Goal: Task Accomplishment & Management: Manage account settings

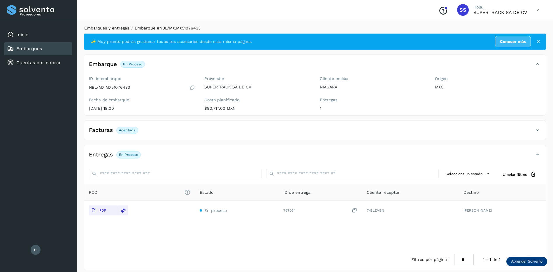
click at [106, 29] on link "Embarques y entregas" at bounding box center [106, 28] width 45 height 5
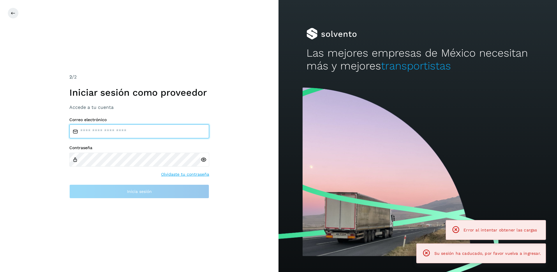
type input "**********"
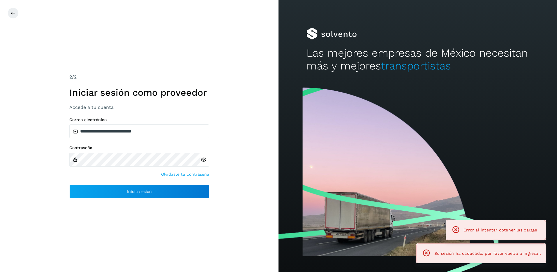
click at [134, 50] on div "**********" at bounding box center [139, 136] width 279 height 272
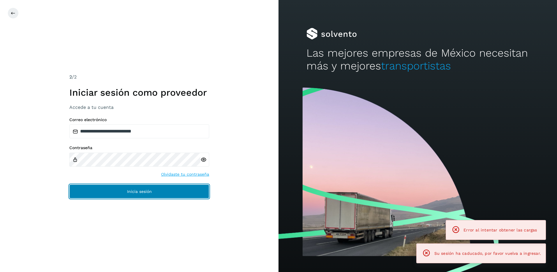
click at [161, 184] on button "Inicia sesión" at bounding box center [139, 191] width 140 height 14
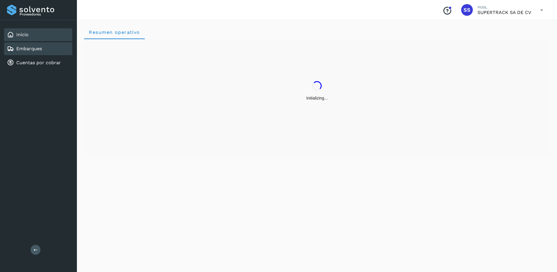
click at [36, 50] on link "Embarques" at bounding box center [29, 49] width 26 height 6
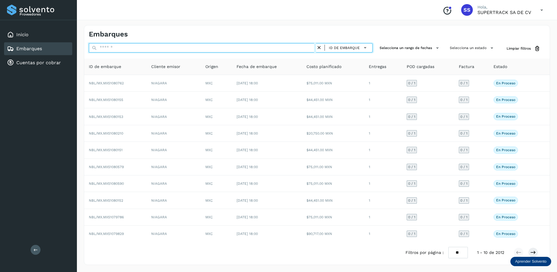
click at [117, 49] on input "text" at bounding box center [202, 47] width 227 height 9
click at [113, 51] on input "text" at bounding box center [202, 47] width 227 height 9
click at [122, 44] on input "text" at bounding box center [202, 47] width 227 height 9
click at [119, 48] on input "text" at bounding box center [202, 47] width 227 height 9
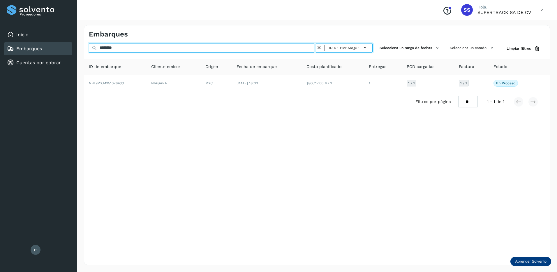
type input "********"
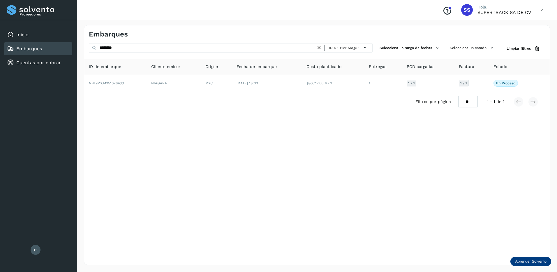
click at [179, 93] on div "Filtros por página : ** ** ** 1 - 1 de 1" at bounding box center [317, 101] width 466 height 21
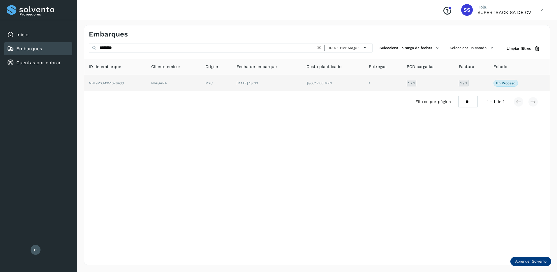
click at [182, 87] on td "NIAGARA" at bounding box center [174, 83] width 54 height 16
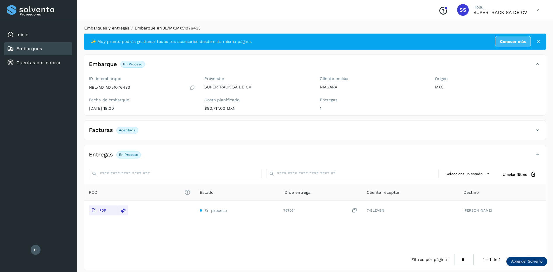
click at [117, 27] on link "Embarques y entregas" at bounding box center [106, 28] width 45 height 5
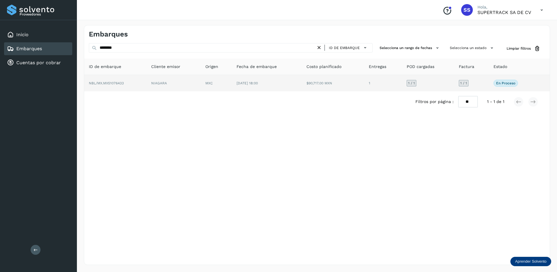
click at [119, 87] on td "NBL/MX.MX51076433" at bounding box center [115, 83] width 62 height 16
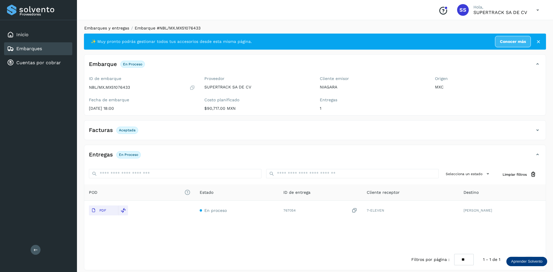
click at [121, 30] on link "Embarques y entregas" at bounding box center [106, 28] width 45 height 5
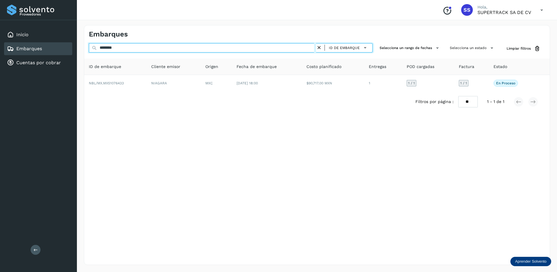
drag, startPoint x: 141, startPoint y: 52, endPoint x: 97, endPoint y: 44, distance: 44.8
click at [97, 44] on input "********" at bounding box center [202, 47] width 227 height 9
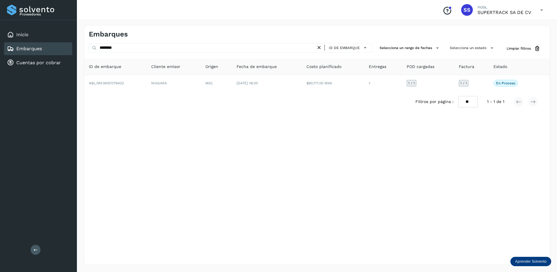
drag, startPoint x: 152, startPoint y: 108, endPoint x: 150, endPoint y: 99, distance: 8.7
click at [152, 107] on div "Filtros por página : ** ** ** 1 - 1 de 1" at bounding box center [317, 101] width 466 height 21
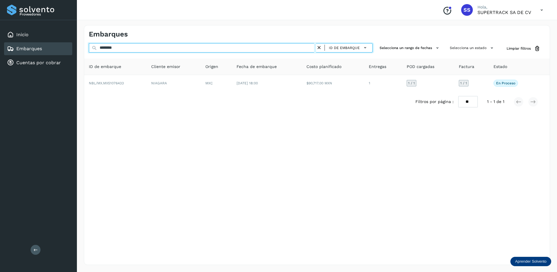
drag, startPoint x: 131, startPoint y: 50, endPoint x: 69, endPoint y: 48, distance: 62.4
click at [69, 48] on div "Proveedores Inicio Embarques Cuentas por cobrar Salir Conoce nuestros beneficio…" at bounding box center [278, 136] width 557 height 272
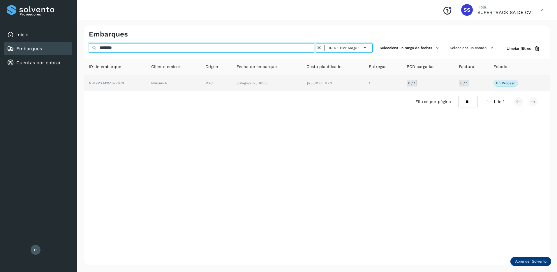
type input "********"
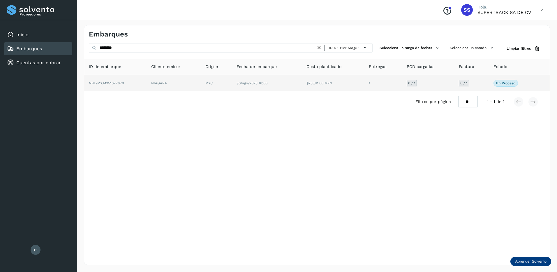
click at [166, 89] on td "NIAGARA" at bounding box center [174, 83] width 54 height 16
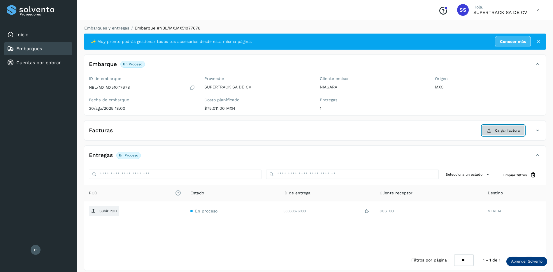
click at [514, 129] on span "Cargar factura" at bounding box center [507, 130] width 25 height 5
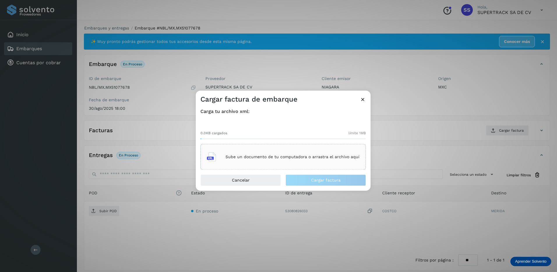
click at [262, 153] on div "Sube un documento de tu computadora o arrastra el archivo aquí" at bounding box center [283, 157] width 153 height 16
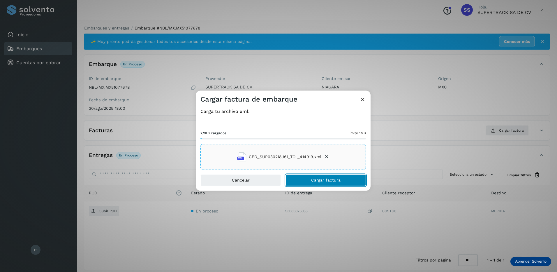
click at [322, 176] on button "Cargar factura" at bounding box center [326, 180] width 80 height 12
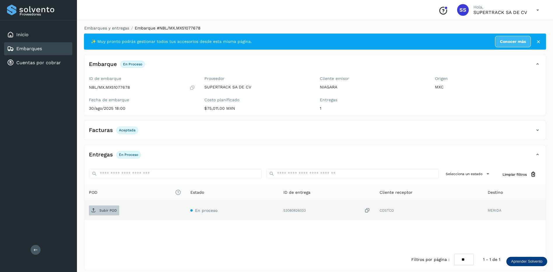
click at [116, 210] on p "Subir POD" at bounding box center [107, 210] width 17 height 4
click at [180, 92] on div "ID de embarque NBL/MX.MX51077678 Fecha de embarque [DATE] 18:00" at bounding box center [141, 94] width 115 height 41
click at [112, 26] on link "Embarques y entregas" at bounding box center [106, 28] width 45 height 5
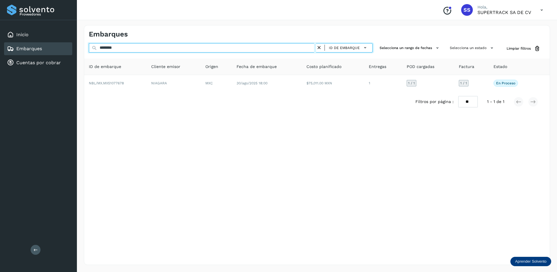
drag, startPoint x: 120, startPoint y: 48, endPoint x: 70, endPoint y: 48, distance: 50.1
click at [70, 48] on div "Proveedores Inicio Embarques Cuentas por cobrar Salir Conoce nuestros beneficio…" at bounding box center [278, 136] width 557 height 272
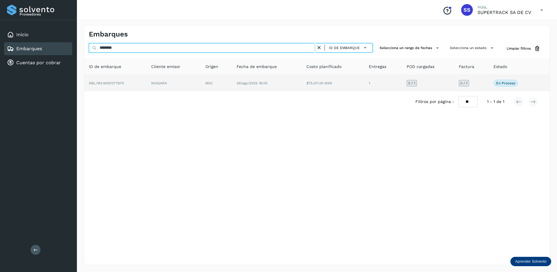
type input "********"
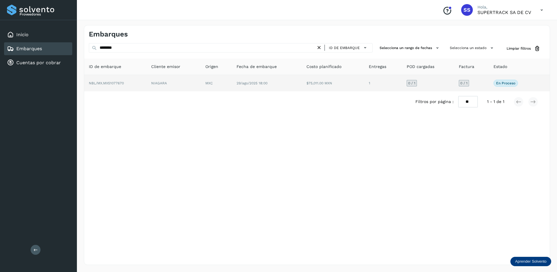
click at [146, 78] on td "NBL/MX.MX51077670" at bounding box center [115, 83] width 62 height 16
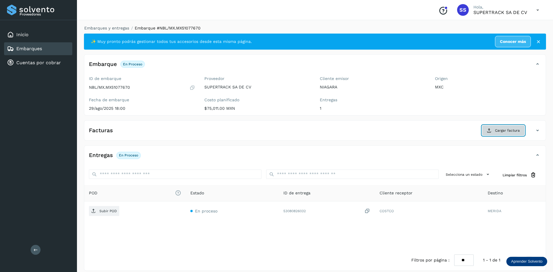
click at [502, 127] on button "Cargar factura" at bounding box center [503, 130] width 43 height 10
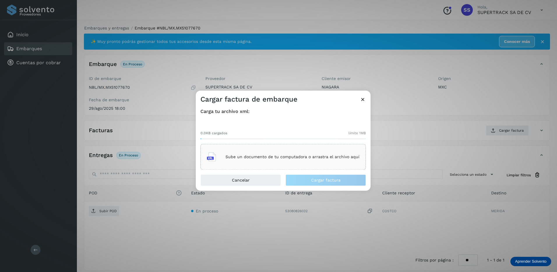
click at [290, 166] on div "Sube un documento de tu computadora o arrastra el archivo aquí" at bounding box center [283, 157] width 166 height 26
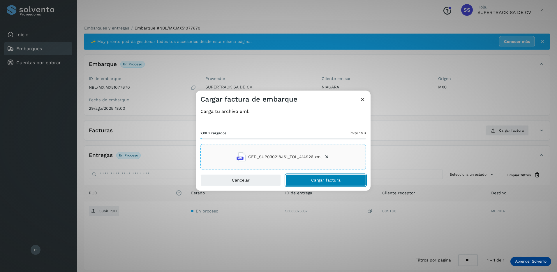
drag, startPoint x: 336, startPoint y: 180, endPoint x: 335, endPoint y: 168, distance: 11.5
click at [336, 179] on span "Cargar factura" at bounding box center [325, 180] width 29 height 4
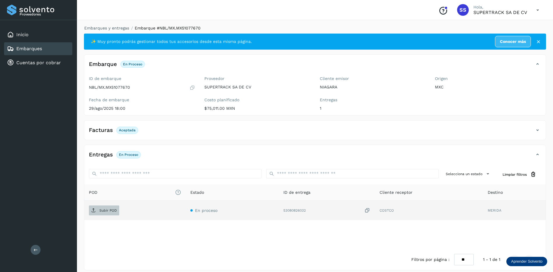
click at [107, 208] on p "Subir POD" at bounding box center [107, 210] width 17 height 4
click at [111, 23] on div "Embarques y entregas Embarque #NBL/MX.MX51077670 ✨ Muy pronto podrás gestionar …" at bounding box center [315, 147] width 476 height 259
click at [112, 27] on link "Embarques y entregas" at bounding box center [106, 28] width 45 height 5
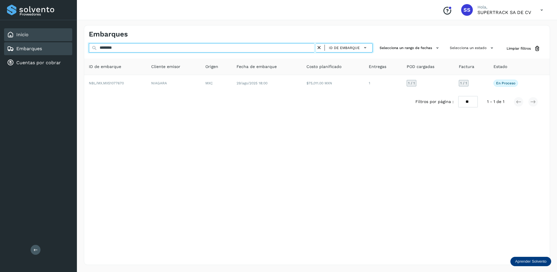
drag, startPoint x: 88, startPoint y: 42, endPoint x: 42, endPoint y: 34, distance: 46.3
click at [45, 35] on div "Proveedores Inicio Embarques Cuentas por cobrar Salir Conoce nuestros beneficio…" at bounding box center [278, 136] width 557 height 272
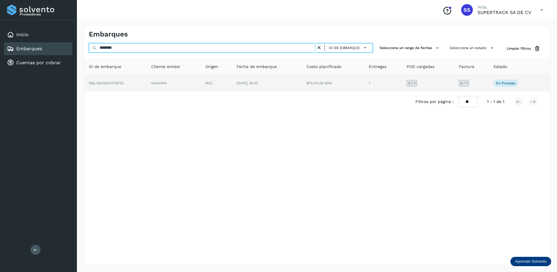
type input "********"
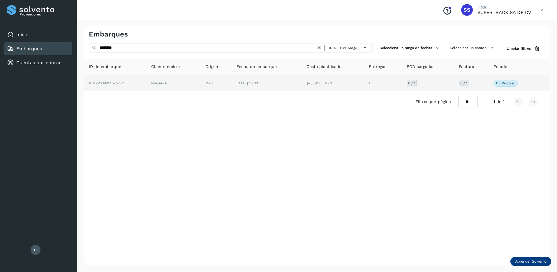
click at [153, 87] on td "NIAGARA" at bounding box center [174, 83] width 54 height 16
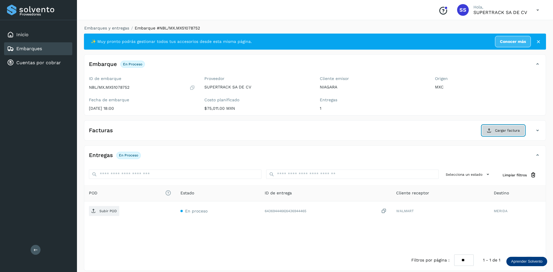
click at [508, 131] on span "Cargar factura" at bounding box center [507, 130] width 25 height 5
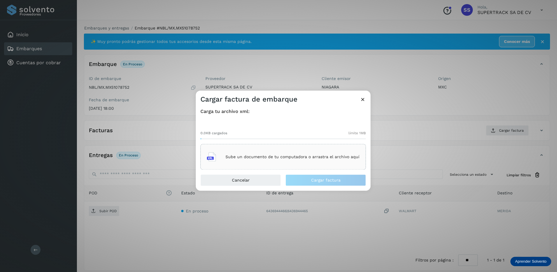
click at [292, 160] on div "Sube un documento de tu computadora o arrastra el archivo aquí" at bounding box center [283, 157] width 153 height 16
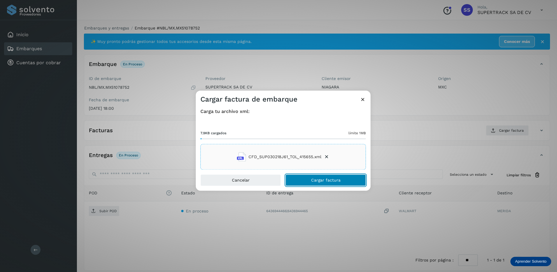
click at [331, 182] on button "Cargar factura" at bounding box center [326, 180] width 80 height 12
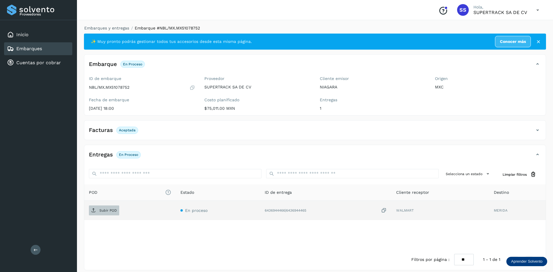
click at [106, 213] on span "Subir POD" at bounding box center [104, 209] width 30 height 9
click at [114, 28] on link "Embarques y entregas" at bounding box center [106, 28] width 45 height 5
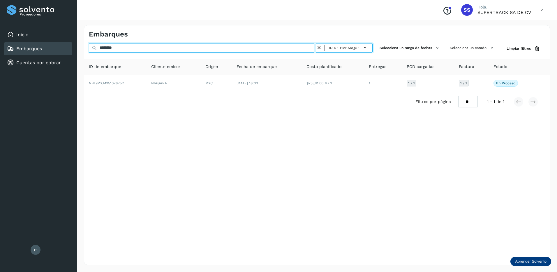
drag, startPoint x: 127, startPoint y: 50, endPoint x: 76, endPoint y: 45, distance: 51.2
click at [76, 45] on div "Proveedores Inicio Embarques Cuentas por cobrar Salir Conoce nuestros beneficio…" at bounding box center [278, 136] width 557 height 272
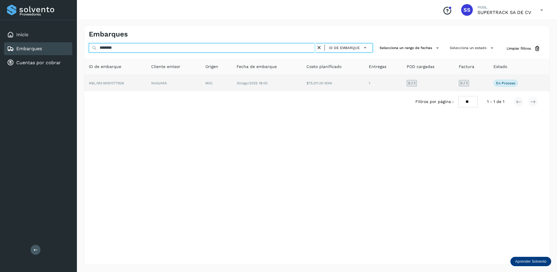
type input "********"
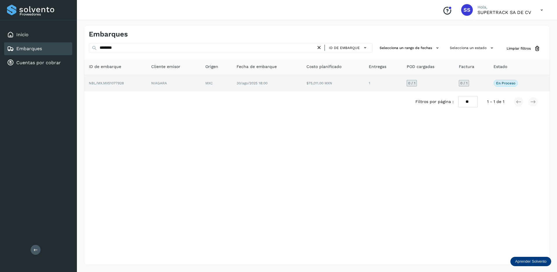
click at [149, 82] on td "NIAGARA" at bounding box center [174, 83] width 54 height 16
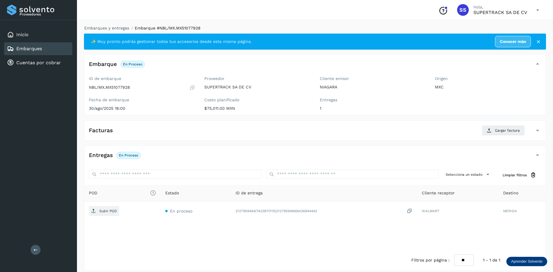
drag, startPoint x: 166, startPoint y: 54, endPoint x: 171, endPoint y: 54, distance: 5.2
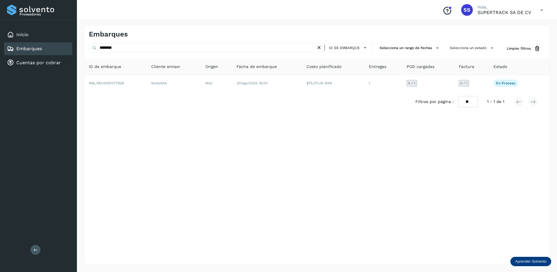
click at [323, 47] on div "ID de embarque" at bounding box center [344, 47] width 57 height 9
click at [322, 47] on icon at bounding box center [319, 48] width 6 height 6
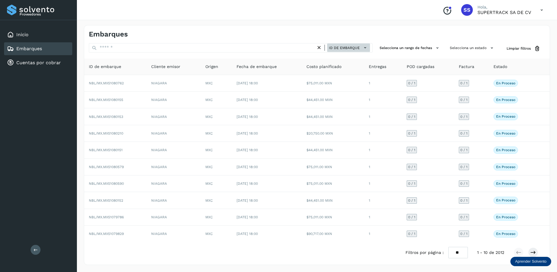
click at [366, 51] on button "ID de embarque" at bounding box center [348, 47] width 43 height 8
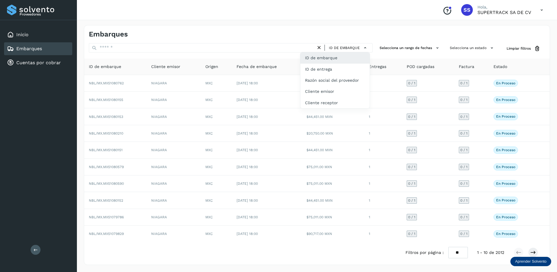
click at [417, 75] on div at bounding box center [278, 136] width 557 height 272
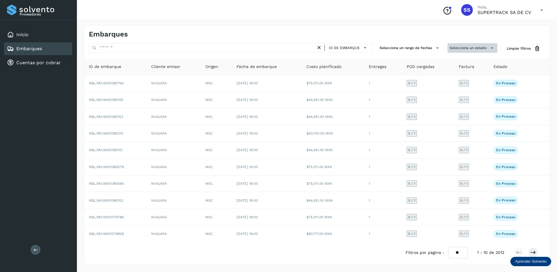
click at [461, 47] on button "Selecciona un estado" at bounding box center [473, 48] width 50 height 10
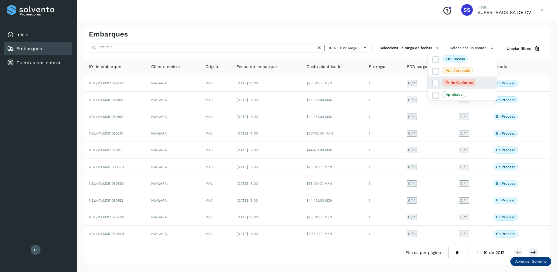
click at [456, 87] on div "No conforme" at bounding box center [462, 82] width 69 height 12
click at [435, 85] on icon at bounding box center [436, 83] width 6 height 6
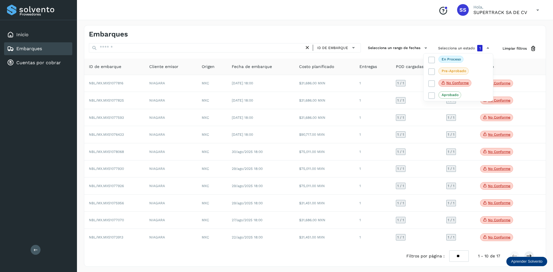
click at [535, 154] on div at bounding box center [276, 136] width 553 height 272
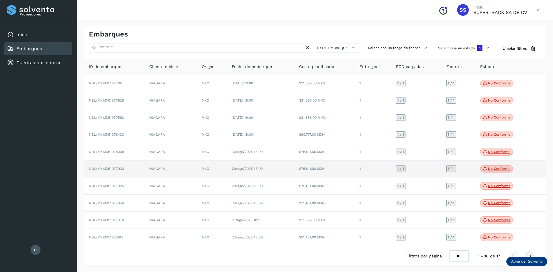
scroll to position [3, 0]
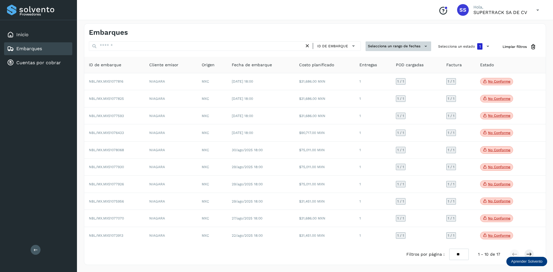
click at [391, 47] on button "Selecciona un rango de fechas" at bounding box center [398, 46] width 66 height 10
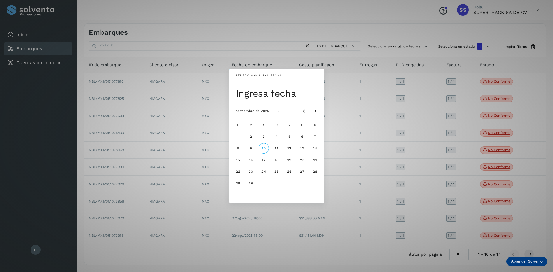
click at [293, 111] on div "septiembre de 2025" at bounding box center [277, 111] width 96 height 16
click at [302, 109] on icon "Mes anterior" at bounding box center [304, 111] width 6 height 6
click at [268, 146] on button "4" at bounding box center [263, 148] width 10 height 10
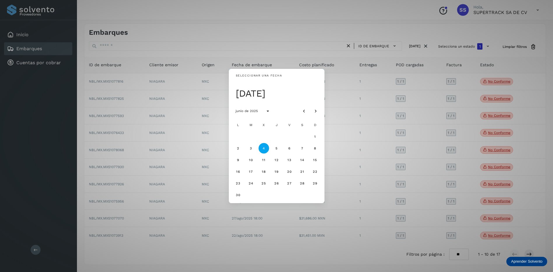
click at [340, 126] on div "Seleccionar una fecha [DATE] [DATE] L M X J V S D 1 2 3 4 5 6 7 8 9 10 11 12 13…" at bounding box center [276, 136] width 553 height 272
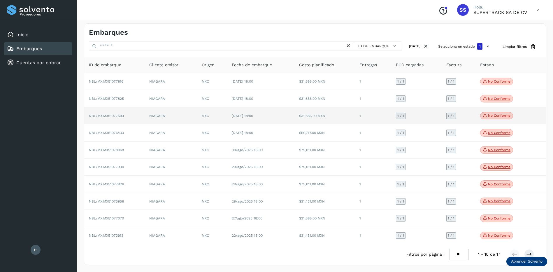
scroll to position [0, 0]
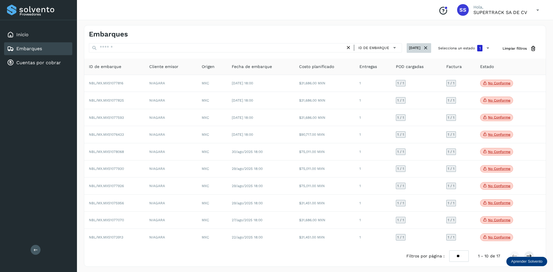
click at [408, 46] on button "[DATE]" at bounding box center [419, 48] width 24 height 10
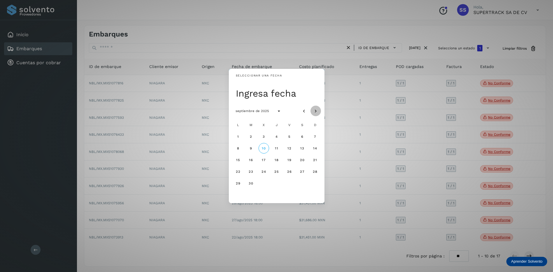
click at [312, 108] on button "Mes siguiente" at bounding box center [315, 110] width 10 height 10
drag, startPoint x: 312, startPoint y: 108, endPoint x: 307, endPoint y: 117, distance: 10.4
click at [312, 109] on button "Mes siguiente" at bounding box center [315, 110] width 10 height 10
click at [267, 146] on button "10" at bounding box center [263, 148] width 10 height 10
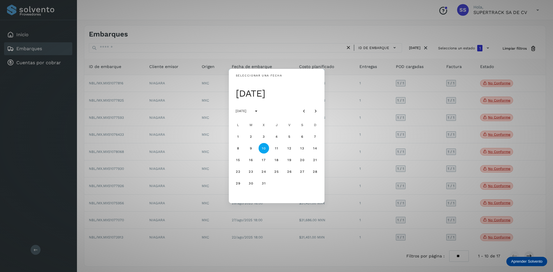
click at [358, 145] on div "Seleccionar una fecha [DATE] [DATE] L M X J V S D 1 2 3 4 5 6 7 8 9 10 11 12 13…" at bounding box center [276, 136] width 553 height 272
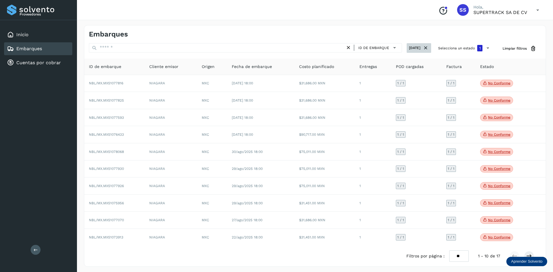
click at [414, 50] on button "[DATE]" at bounding box center [419, 48] width 24 height 10
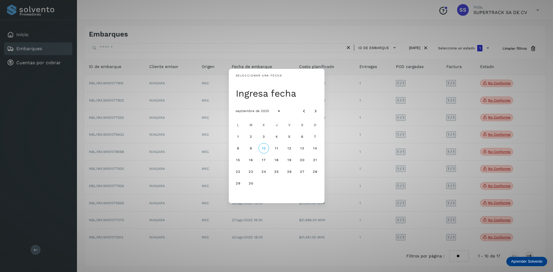
click at [408, 42] on div "Seleccionar una fecha Ingresa fecha septiembre de 2025 L M X J V S D 1 2 3 4 5 …" at bounding box center [276, 136] width 553 height 272
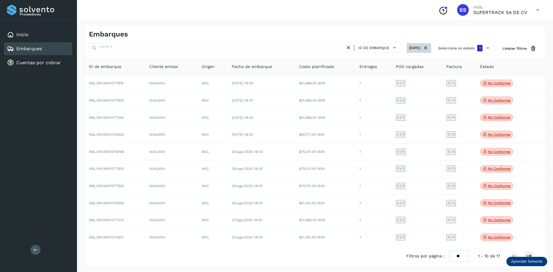
click at [424, 48] on icon at bounding box center [426, 48] width 6 height 6
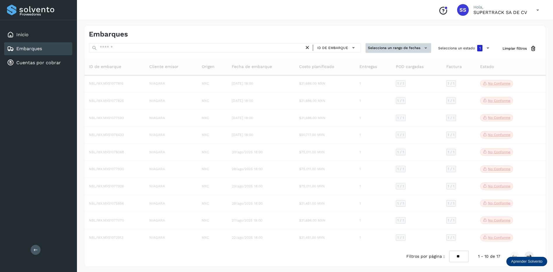
click at [409, 49] on button "Selecciona un rango de fechas" at bounding box center [398, 48] width 66 height 10
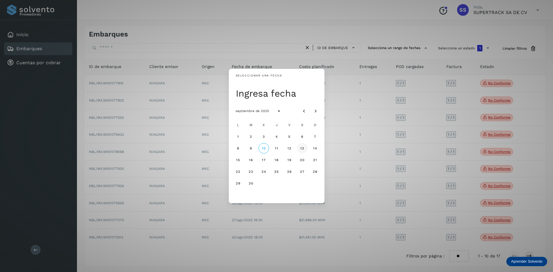
click at [300, 149] on span "13" at bounding box center [302, 148] width 4 height 4
click at [415, 167] on div "Seleccionar una fecha [DATE] [DATE] L M X J V S D 1 2 3 4 5 6 7 8 9 10 11 12 13…" at bounding box center [276, 136] width 553 height 272
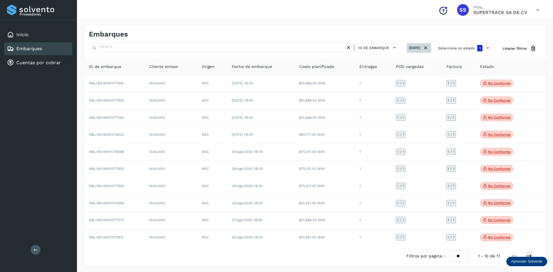
click at [425, 49] on icon at bounding box center [426, 48] width 6 height 6
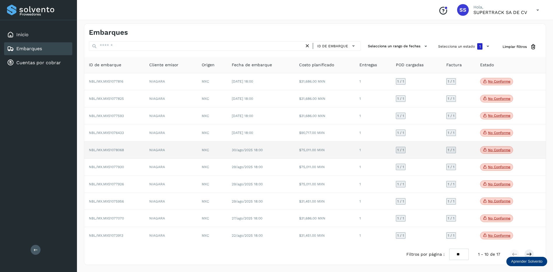
click at [423, 144] on td "1 / 1" at bounding box center [416, 149] width 50 height 17
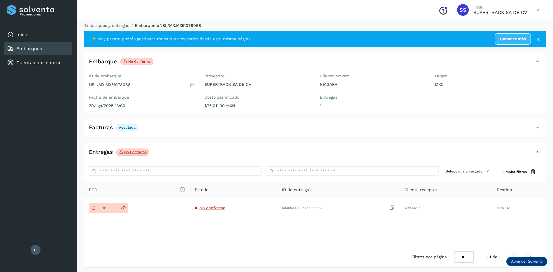
scroll to position [5, 0]
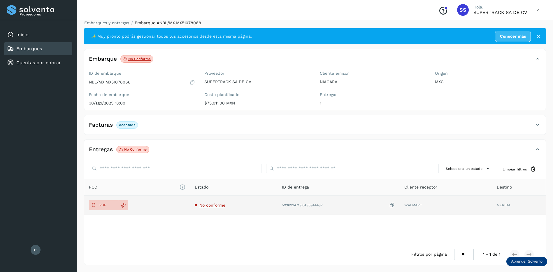
click at [211, 203] on span "No conforme" at bounding box center [212, 205] width 26 height 5
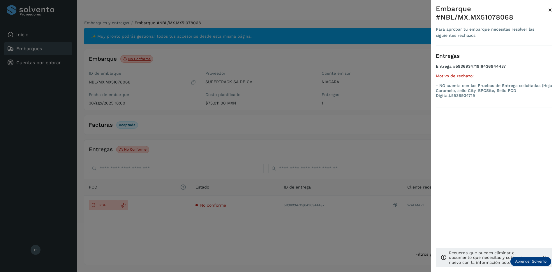
click at [213, 200] on div at bounding box center [278, 136] width 557 height 272
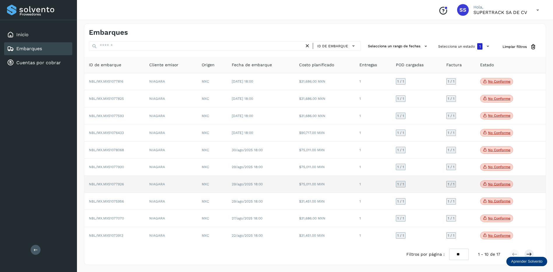
click at [424, 180] on td "1 / 1" at bounding box center [416, 183] width 50 height 17
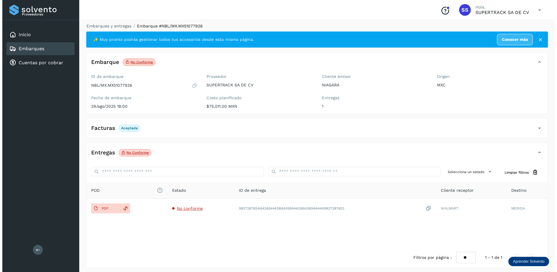
scroll to position [3, 0]
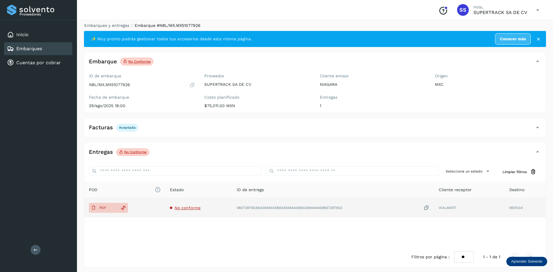
click at [189, 211] on td "No conforme" at bounding box center [198, 207] width 67 height 19
click at [188, 208] on span "No conforme" at bounding box center [188, 207] width 26 height 5
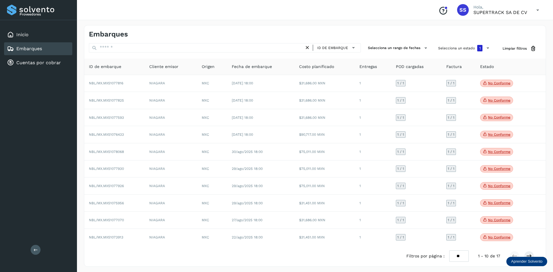
click at [309, 49] on icon at bounding box center [307, 48] width 6 height 6
click at [248, 53] on div "ID de embarque" at bounding box center [225, 48] width 272 height 11
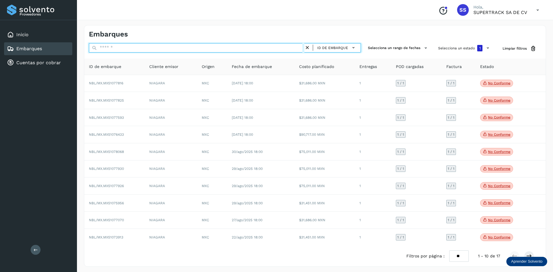
click at [198, 48] on input "text" at bounding box center [196, 47] width 215 height 9
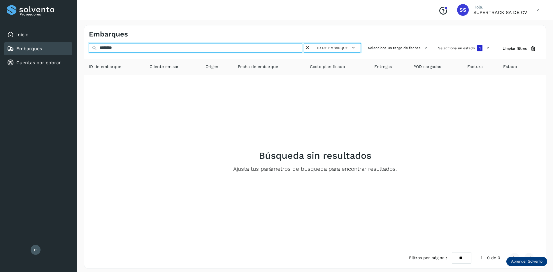
drag, startPoint x: 127, startPoint y: 49, endPoint x: 89, endPoint y: 46, distance: 37.4
click at [89, 47] on input "********" at bounding box center [196, 47] width 215 height 9
drag, startPoint x: 136, startPoint y: 50, endPoint x: 88, endPoint y: 49, distance: 47.5
click at [88, 49] on div "******** ID de embarque Selecciona un rango de fechas Selecciona un estado 1 Li…" at bounding box center [314, 48] width 461 height 11
type input "********"
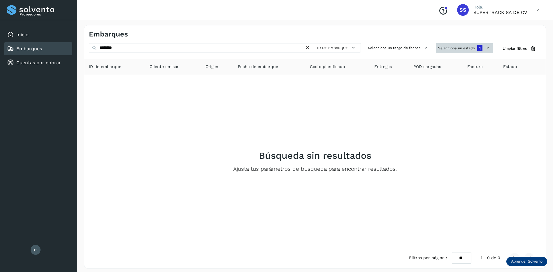
click at [469, 50] on button "Selecciona un estado 1" at bounding box center [464, 48] width 57 height 10
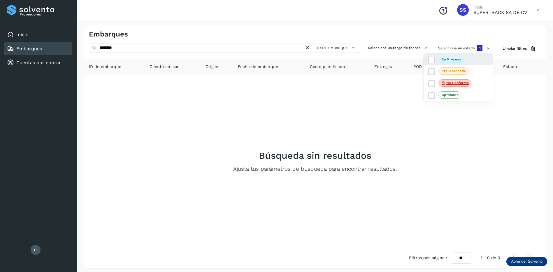
click at [428, 58] on div "En proceso" at bounding box center [457, 59] width 69 height 12
click at [434, 82] on icon at bounding box center [432, 83] width 6 height 6
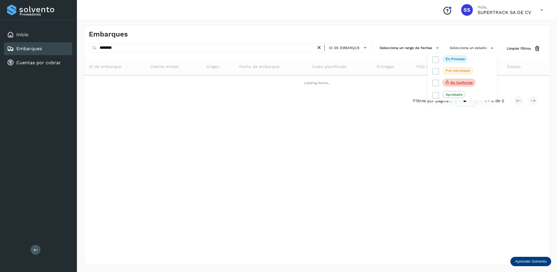
drag, startPoint x: 432, startPoint y: 150, endPoint x: 369, endPoint y: 95, distance: 84.1
click at [431, 149] on div at bounding box center [278, 136] width 557 height 272
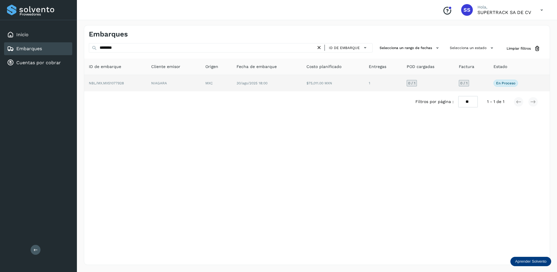
click at [144, 87] on td "NBL/MX.MX51077928" at bounding box center [115, 83] width 62 height 16
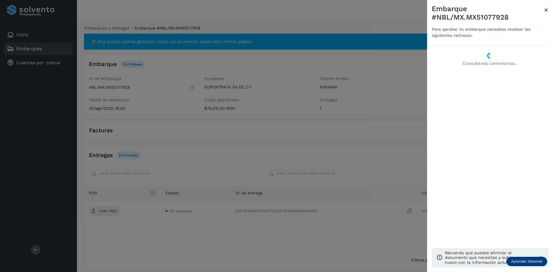
click at [352, 135] on div at bounding box center [276, 136] width 553 height 272
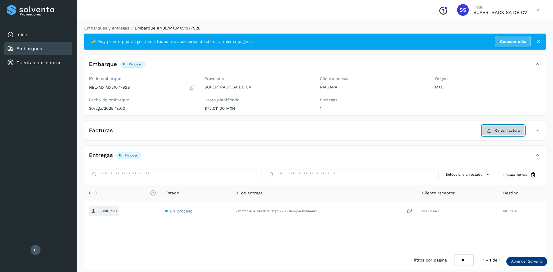
click at [502, 132] on span "Cargar factura" at bounding box center [507, 130] width 25 height 5
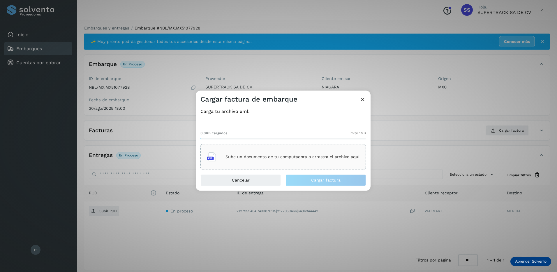
click at [262, 161] on div "Sube un documento de tu computadora o arrastra el archivo aquí" at bounding box center [283, 157] width 153 height 16
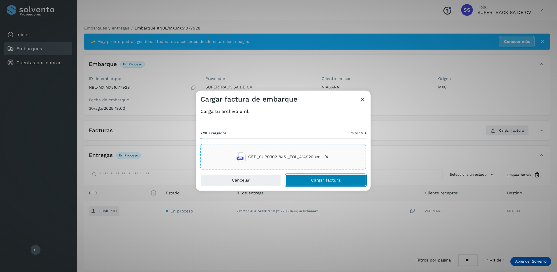
click at [326, 181] on span "Cargar factura" at bounding box center [325, 180] width 29 height 4
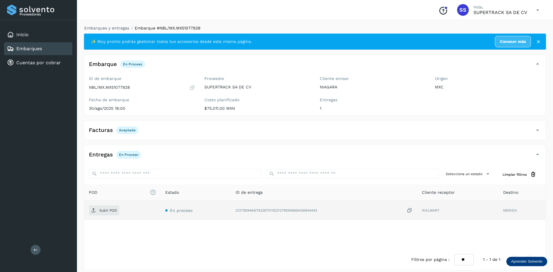
click at [100, 205] on td "Subir POD" at bounding box center [122, 209] width 76 height 19
click at [104, 209] on p "Subir POD" at bounding box center [107, 210] width 17 height 4
click at [113, 26] on link "Embarques y entregas" at bounding box center [106, 28] width 45 height 5
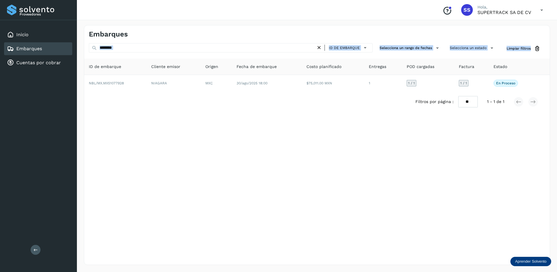
drag, startPoint x: 133, startPoint y: 53, endPoint x: 131, endPoint y: 50, distance: 3.5
click at [131, 51] on div "******** ID de embarque Selecciona un rango de fechas Selecciona un estado Limp…" at bounding box center [317, 77] width 466 height 69
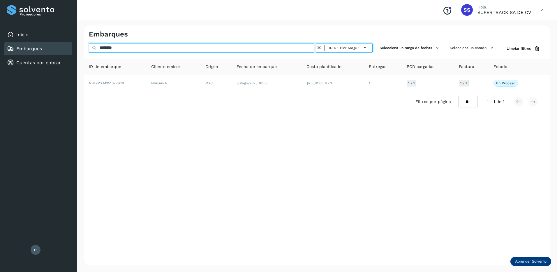
drag, startPoint x: 131, startPoint y: 50, endPoint x: 59, endPoint y: 49, distance: 71.4
click at [59, 49] on div "Proveedores Inicio Embarques Cuentas por cobrar Salir Conoce nuestros beneficio…" at bounding box center [278, 136] width 557 height 272
type input "********"
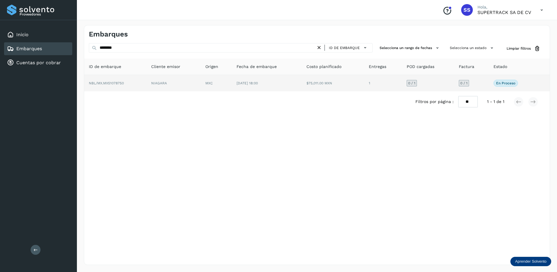
click at [231, 91] on div "ID de embarque Cliente emisor Origen Fecha de embarque Costo planificado Entreg…" at bounding box center [317, 85] width 466 height 53
drag, startPoint x: 231, startPoint y: 91, endPoint x: 231, endPoint y: 85, distance: 5.5
click at [231, 85] on td "MXC" at bounding box center [216, 83] width 31 height 16
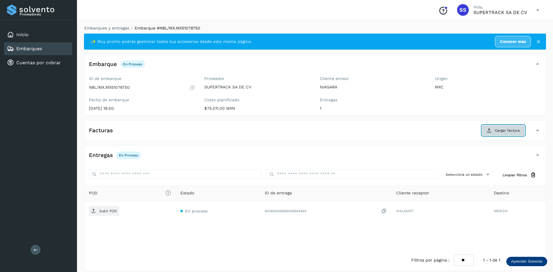
click at [497, 129] on span "Cargar factura" at bounding box center [507, 130] width 25 height 5
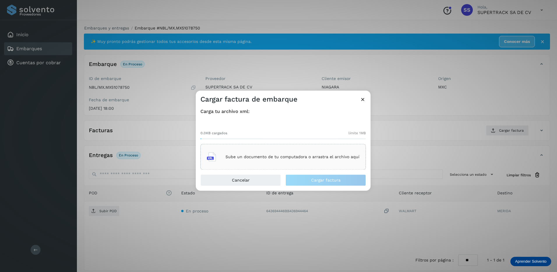
click at [289, 161] on div "Sube un documento de tu computadora o arrastra el archivo aquí" at bounding box center [283, 157] width 153 height 16
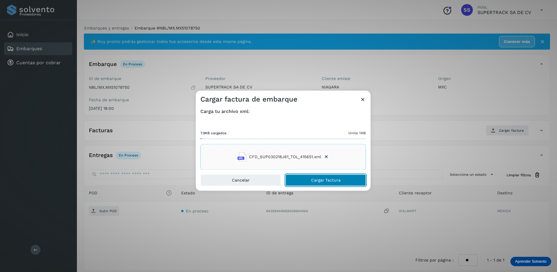
click at [333, 183] on button "Cargar factura" at bounding box center [326, 180] width 80 height 12
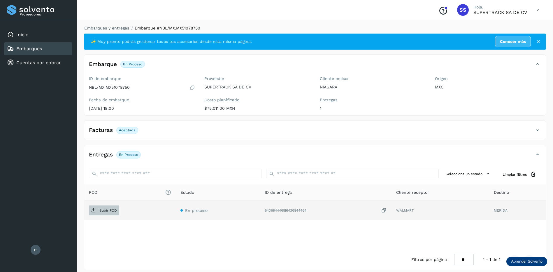
click at [103, 208] on p "Subir POD" at bounding box center [107, 210] width 17 height 4
click at [116, 27] on link "Embarques y entregas" at bounding box center [106, 28] width 45 height 5
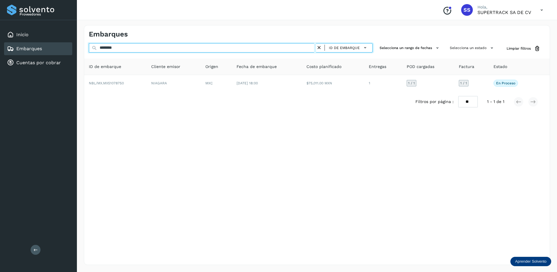
drag, startPoint x: 67, startPoint y: 33, endPoint x: 0, endPoint y: 16, distance: 69.5
click at [0, 16] on html "Proveedores Inicio Embarques Cuentas por cobrar Salir Conoce nuestros beneficio…" at bounding box center [278, 136] width 557 height 272
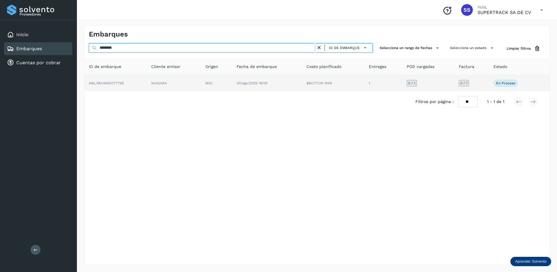
type input "********"
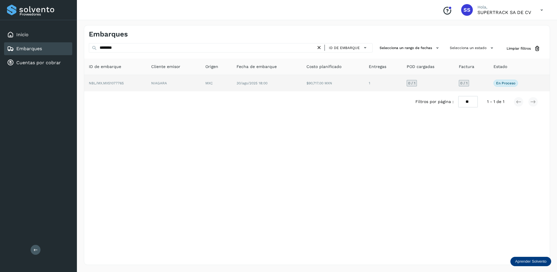
click at [193, 76] on td "NIAGARA" at bounding box center [174, 83] width 54 height 16
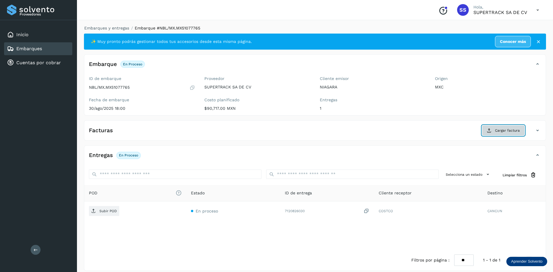
click at [518, 127] on button "Cargar factura" at bounding box center [503, 130] width 43 height 10
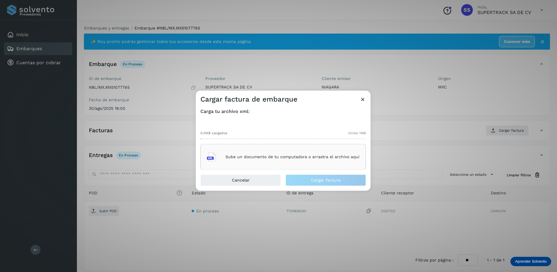
click at [288, 158] on p "Sube un documento de tu computadora o arrastra el archivo aquí" at bounding box center [293, 156] width 134 height 5
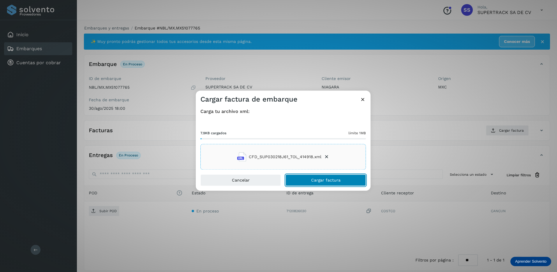
click at [338, 179] on span "Cargar factura" at bounding box center [325, 180] width 29 height 4
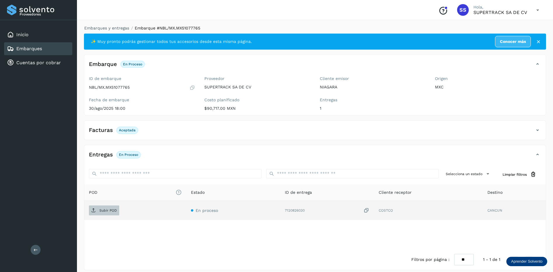
click at [112, 208] on p "Subir POD" at bounding box center [107, 210] width 17 height 4
click at [114, 29] on link "Embarques y entregas" at bounding box center [106, 28] width 45 height 5
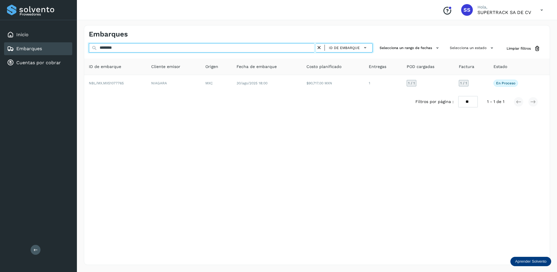
drag, startPoint x: 131, startPoint y: 43, endPoint x: 74, endPoint y: 43, distance: 56.5
click at [74, 43] on div "Proveedores Inicio Embarques Cuentas por cobrar Salir Conoce nuestros beneficio…" at bounding box center [278, 136] width 557 height 272
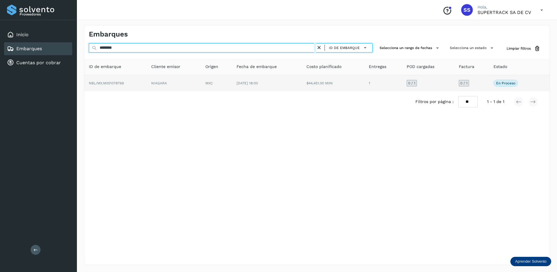
type input "********"
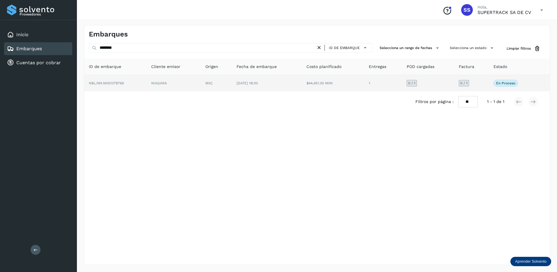
click at [145, 76] on td "NBL/MX.MX51078769" at bounding box center [115, 83] width 62 height 16
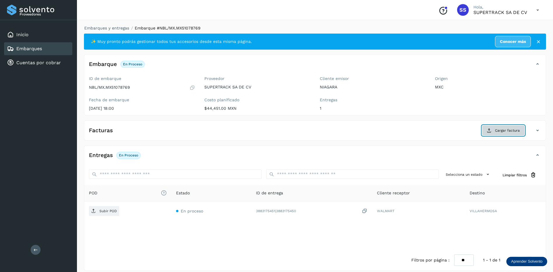
click at [503, 127] on button "Cargar factura" at bounding box center [503, 130] width 43 height 10
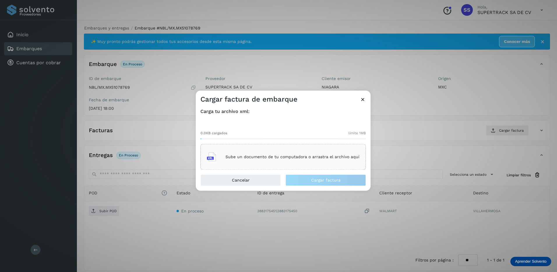
click at [274, 149] on div "Sube un documento de tu computadora o arrastra el archivo aquí" at bounding box center [283, 157] width 153 height 16
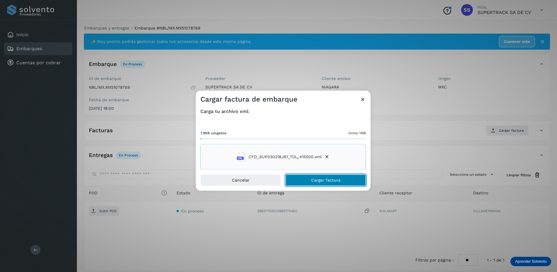
click at [328, 179] on span "Cargar factura" at bounding box center [325, 180] width 29 height 4
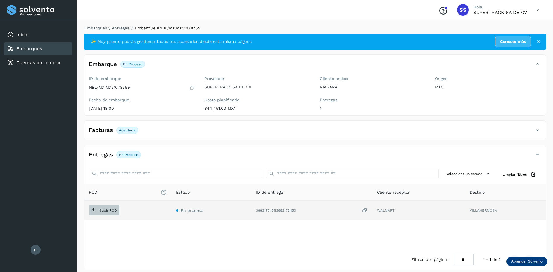
click at [104, 205] on span "Subir POD" at bounding box center [104, 209] width 30 height 9
click at [96, 25] on div "Embarques y entregas Embarque #NBL/MX.MX51078769 ✨ Muy pronto podrás gestionar …" at bounding box center [315, 147] width 476 height 259
click at [100, 29] on link "Embarques y entregas" at bounding box center [106, 28] width 45 height 5
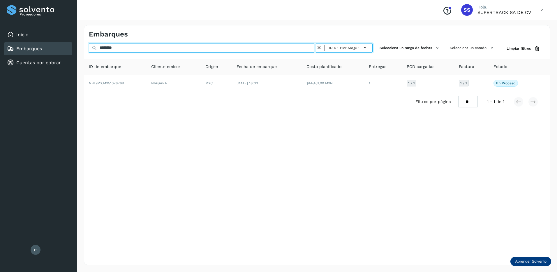
drag, startPoint x: 118, startPoint y: 46, endPoint x: 86, endPoint y: 39, distance: 33.4
click at [87, 40] on div "Embarques ******** ID de embarque Selecciona un rango de fechas Selecciona un e…" at bounding box center [317, 145] width 466 height 240
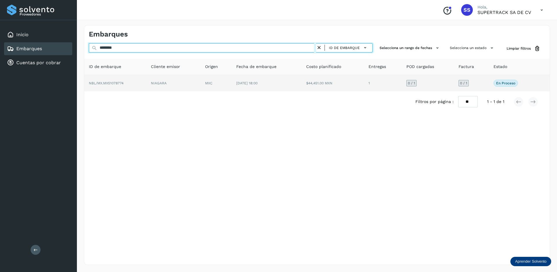
type input "********"
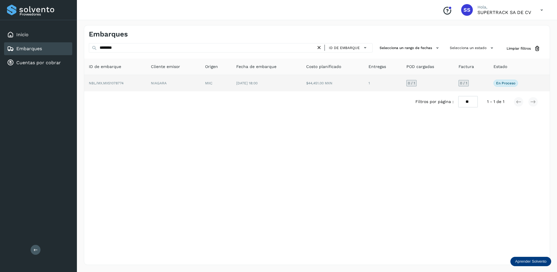
click at [206, 87] on td "MXC" at bounding box center [215, 83] width 31 height 16
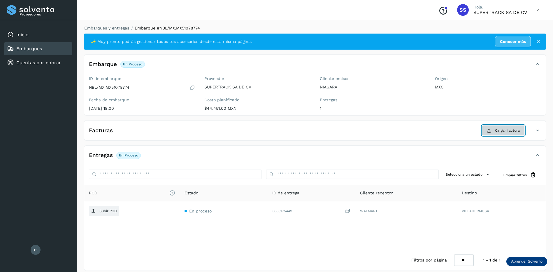
click at [507, 131] on span "Cargar factura" at bounding box center [507, 130] width 25 height 5
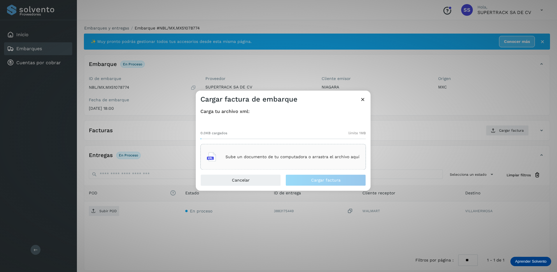
click at [282, 151] on div "Sube un documento de tu computadora o arrastra el archivo aquí" at bounding box center [283, 157] width 153 height 16
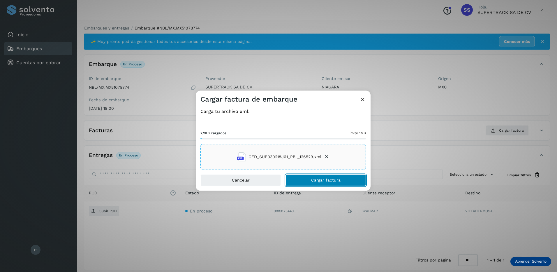
click at [336, 179] on span "Cargar factura" at bounding box center [325, 180] width 29 height 4
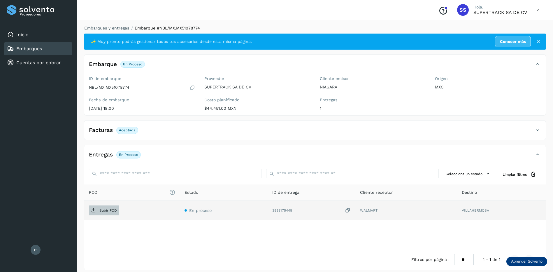
click at [109, 207] on span "Subir POD" at bounding box center [104, 209] width 30 height 9
click at [112, 22] on div "Embarques y entregas Embarque #NBL/MX.MX51078774 ✨ Muy pronto podrás gestionar …" at bounding box center [315, 147] width 476 height 259
click at [112, 28] on link "Embarques y entregas" at bounding box center [106, 28] width 45 height 5
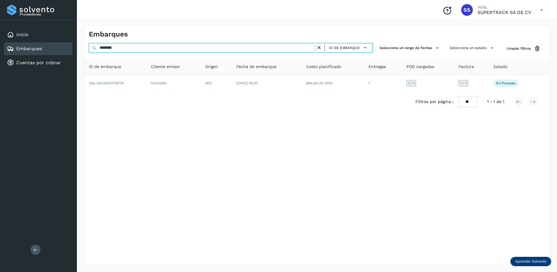
drag, startPoint x: 124, startPoint y: 47, endPoint x: 38, endPoint y: 47, distance: 86.6
click at [38, 47] on div "Proveedores Inicio Embarques Cuentas por cobrar Salir Conoce nuestros beneficio…" at bounding box center [278, 136] width 557 height 272
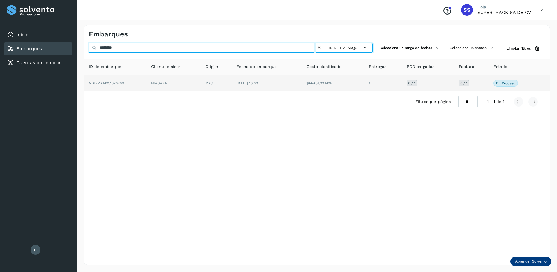
type input "********"
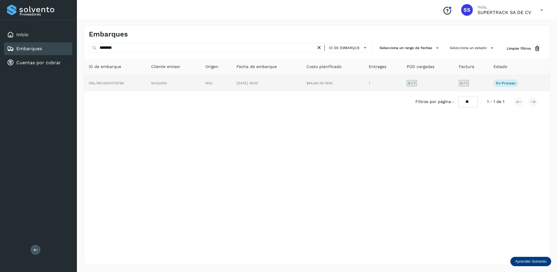
click at [175, 83] on td "NIAGARA" at bounding box center [174, 83] width 54 height 16
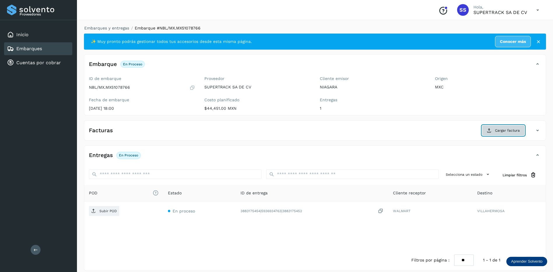
click at [499, 131] on span "Cargar factura" at bounding box center [507, 130] width 25 height 5
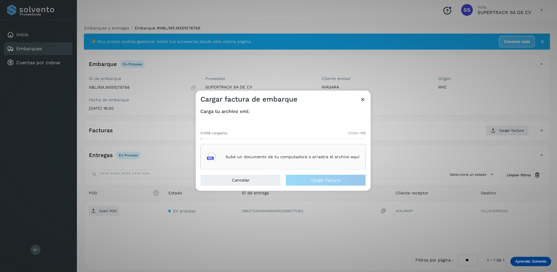
click at [293, 154] on p "Sube un documento de tu computadora o arrastra el archivo aquí" at bounding box center [293, 156] width 134 height 5
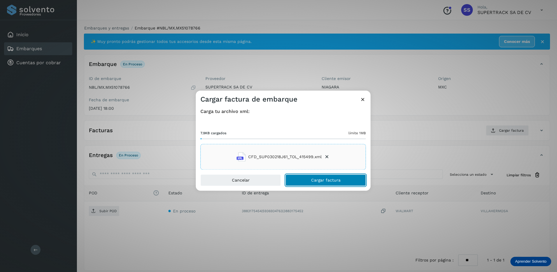
click at [326, 176] on button "Cargar factura" at bounding box center [326, 180] width 80 height 12
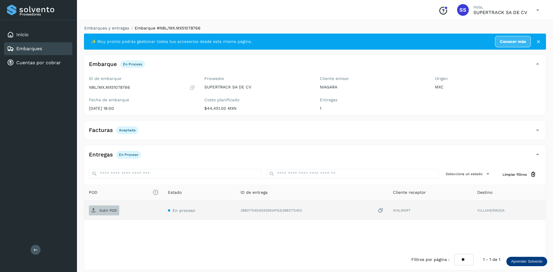
click at [110, 211] on p "Subir POD" at bounding box center [107, 210] width 17 height 4
click at [116, 27] on link "Embarques y entregas" at bounding box center [106, 28] width 45 height 5
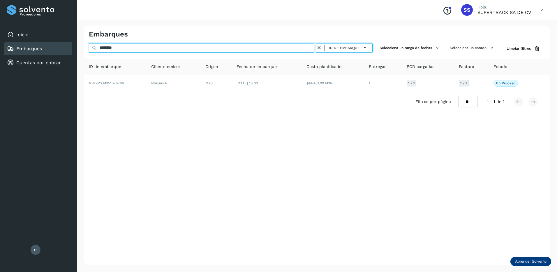
drag, startPoint x: 160, startPoint y: 50, endPoint x: 18, endPoint y: 52, distance: 141.9
click at [18, 52] on div "Proveedores Inicio Embarques Cuentas por cobrar Salir Conoce nuestros beneficio…" at bounding box center [278, 136] width 557 height 272
type input "********"
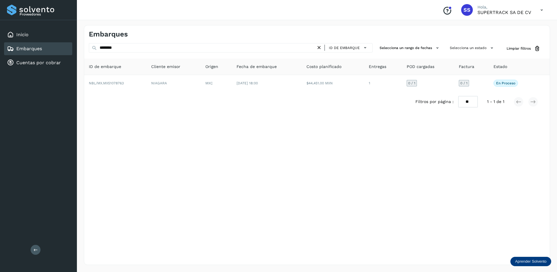
click at [147, 92] on div "Filtros por página : ** ** ** 1 - 1 de 1" at bounding box center [317, 101] width 466 height 21
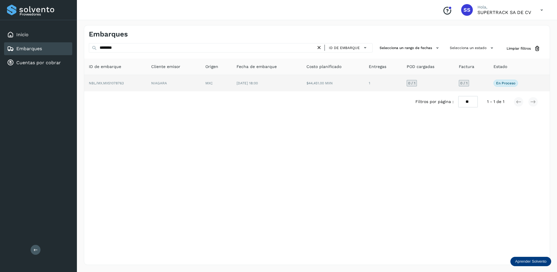
click at [161, 89] on td "NIAGARA" at bounding box center [174, 83] width 54 height 16
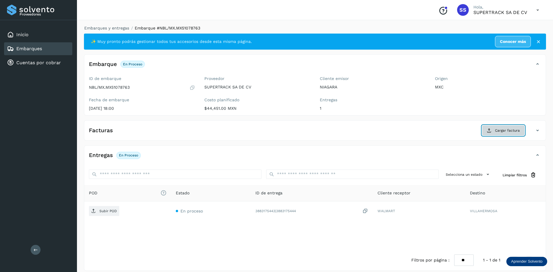
click at [503, 133] on button "Cargar factura" at bounding box center [503, 130] width 43 height 10
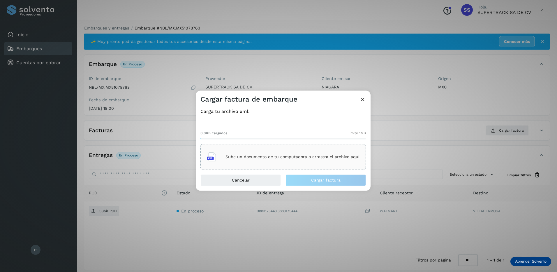
click at [263, 153] on div "Sube un documento de tu computadora o arrastra el archivo aquí" at bounding box center [283, 157] width 153 height 16
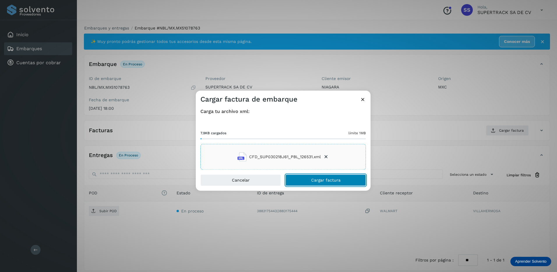
click at [328, 180] on span "Cargar factura" at bounding box center [325, 180] width 29 height 4
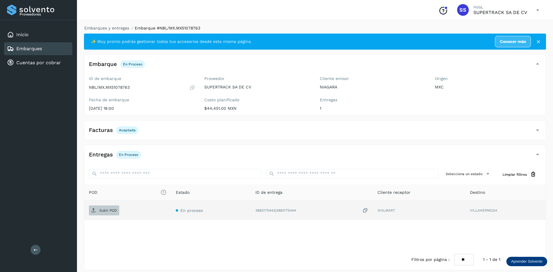
click at [109, 209] on p "Subir POD" at bounding box center [107, 210] width 17 height 4
click at [113, 30] on link "Embarques y entregas" at bounding box center [106, 28] width 45 height 5
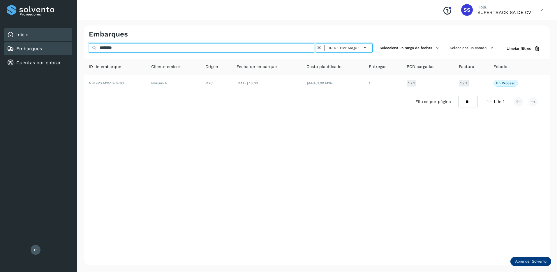
drag, startPoint x: 46, startPoint y: 43, endPoint x: 17, endPoint y: 39, distance: 29.5
click at [20, 41] on div "Proveedores Inicio Embarques Cuentas por cobrar Salir Conoce nuestros beneficio…" at bounding box center [278, 136] width 557 height 272
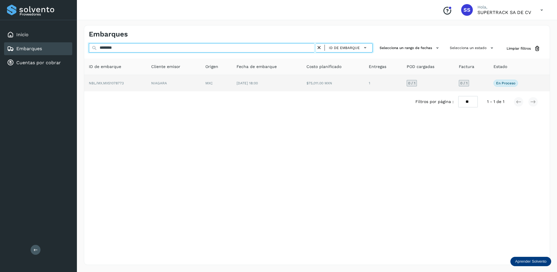
type input "********"
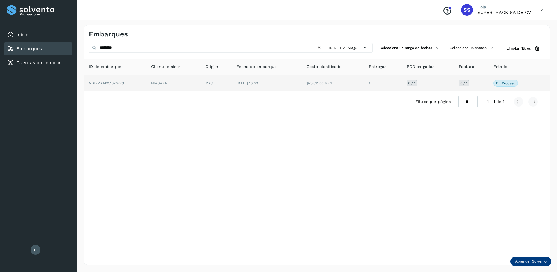
click at [162, 89] on td "NIAGARA" at bounding box center [174, 83] width 54 height 16
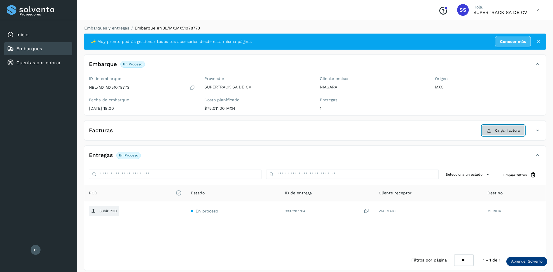
click at [502, 132] on span "Cargar factura" at bounding box center [507, 130] width 25 height 5
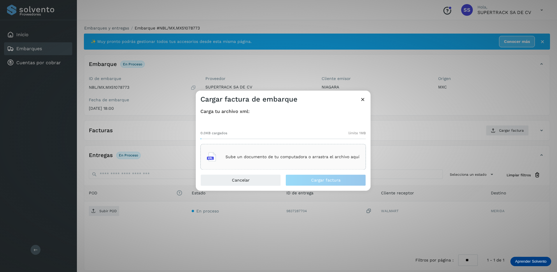
click at [322, 161] on div "Sube un documento de tu computadora o arrastra el archivo aquí" at bounding box center [283, 157] width 153 height 16
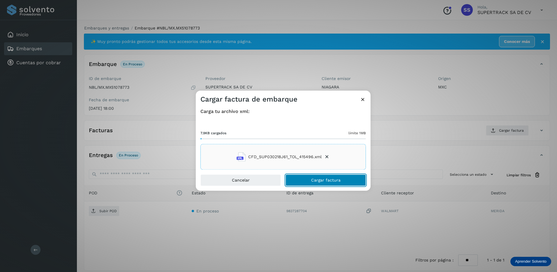
click at [329, 176] on button "Cargar factura" at bounding box center [326, 180] width 80 height 12
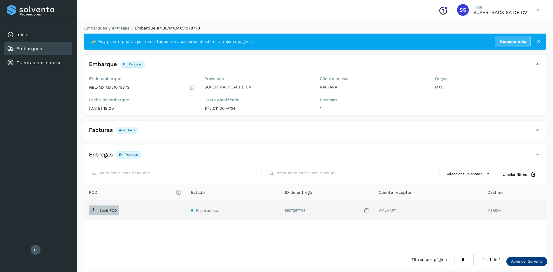
click at [110, 213] on span "Subir POD" at bounding box center [104, 209] width 30 height 9
click at [111, 24] on div "Embarques y entregas Embarque #NBL/MX.MX51078773 ✨ Muy pronto podrás gestionar …" at bounding box center [315, 147] width 476 height 259
click at [111, 27] on link "Embarques y entregas" at bounding box center [106, 28] width 45 height 5
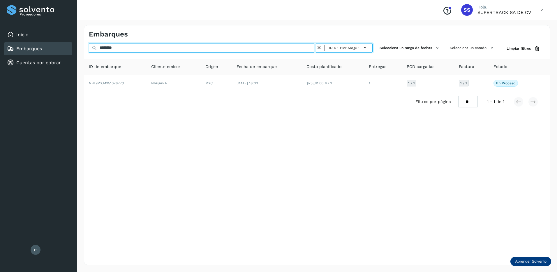
drag, startPoint x: 128, startPoint y: 50, endPoint x: 43, endPoint y: 47, distance: 84.9
click at [44, 47] on div "Proveedores Inicio Embarques Cuentas por cobrar Salir Conoce nuestros beneficio…" at bounding box center [278, 136] width 557 height 272
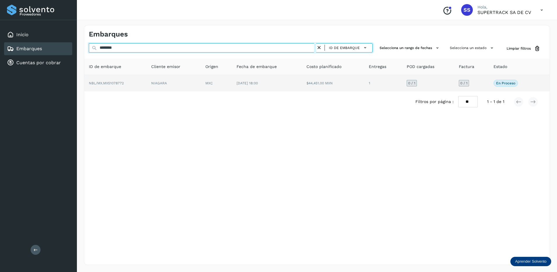
type input "********"
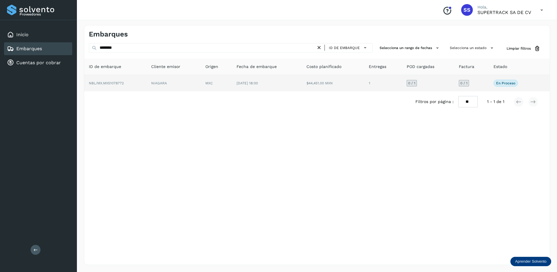
click at [193, 87] on td "NIAGARA" at bounding box center [174, 83] width 54 height 16
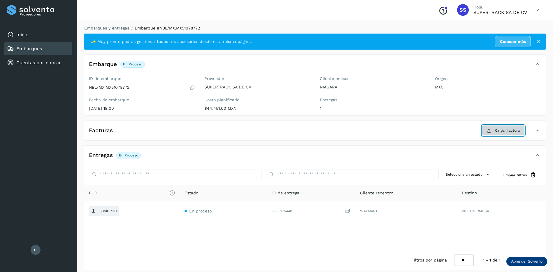
click at [499, 131] on span "Cargar factura" at bounding box center [507, 130] width 25 height 5
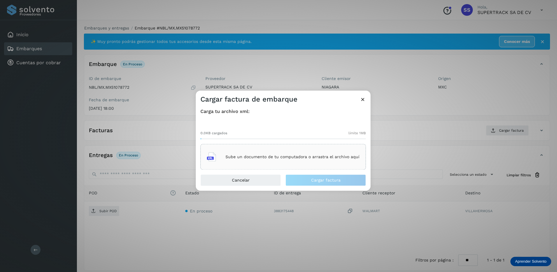
click at [281, 162] on div "Sube un documento de tu computadora o arrastra el archivo aquí" at bounding box center [283, 157] width 153 height 16
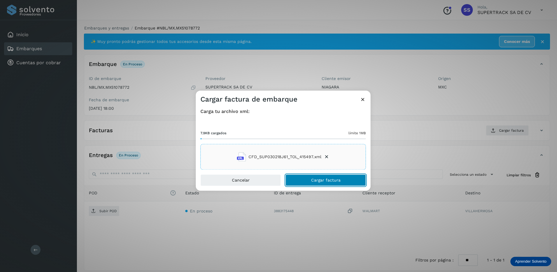
click at [325, 182] on span "Cargar factura" at bounding box center [325, 180] width 29 height 4
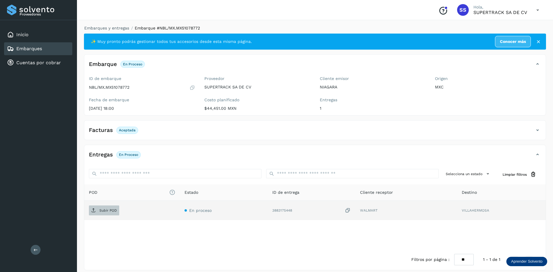
click at [106, 210] on p "Subir POD" at bounding box center [107, 210] width 17 height 4
click at [112, 28] on link "Embarques y entregas" at bounding box center [106, 28] width 45 height 5
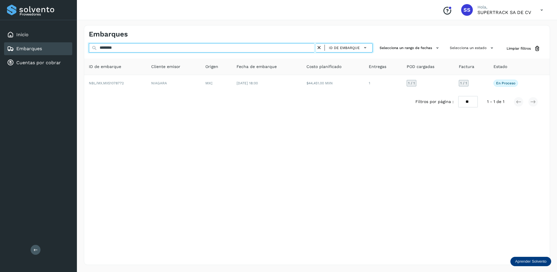
drag, startPoint x: 126, startPoint y: 50, endPoint x: 41, endPoint y: 51, distance: 85.1
click at [41, 51] on div "Proveedores Inicio Embarques Cuentas por cobrar Salir Conoce nuestros beneficio…" at bounding box center [278, 136] width 557 height 272
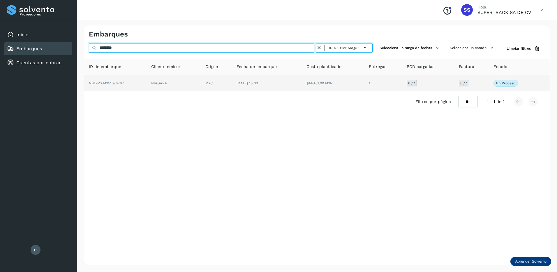
type input "********"
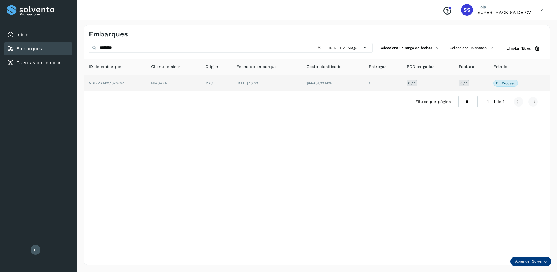
click at [187, 89] on td "NIAGARA" at bounding box center [174, 83] width 54 height 16
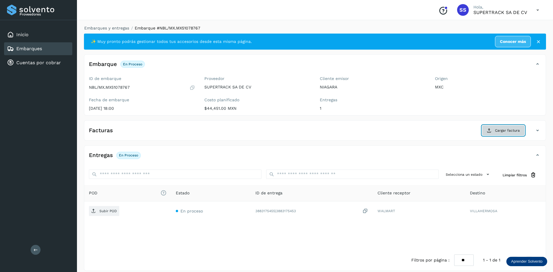
click at [502, 134] on button "Cargar factura" at bounding box center [503, 130] width 43 height 10
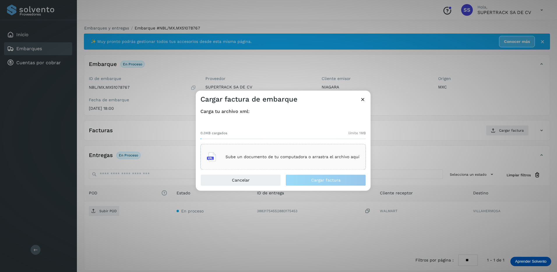
click at [278, 161] on div "Sube un documento de tu computadora o arrastra el archivo aquí" at bounding box center [283, 157] width 153 height 16
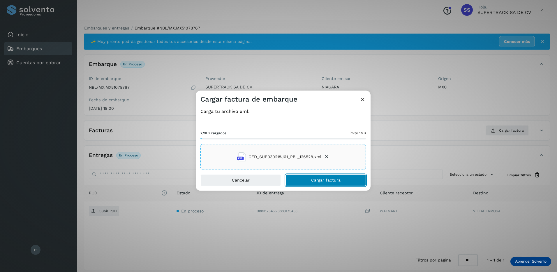
click at [332, 181] on span "Cargar factura" at bounding box center [325, 180] width 29 height 4
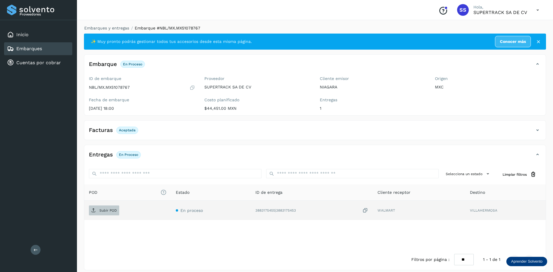
click at [113, 210] on p "Subir POD" at bounding box center [107, 210] width 17 height 4
click at [108, 207] on span "PDF" at bounding box center [99, 209] width 20 height 9
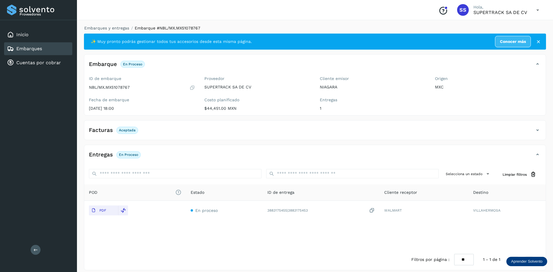
click at [111, 24] on div "Embarques y entregas Embarque #NBL/MX.MX51078767 ✨ Muy pronto podrás gestionar …" at bounding box center [315, 147] width 476 height 259
click at [110, 28] on link "Embarques y entregas" at bounding box center [106, 28] width 45 height 5
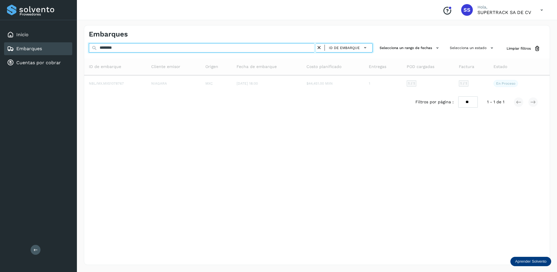
drag, startPoint x: 123, startPoint y: 47, endPoint x: 53, endPoint y: 46, distance: 69.4
click at [54, 46] on div "Proveedores Inicio Embarques Cuentas por cobrar Salir Conoce nuestros beneficio…" at bounding box center [278, 136] width 557 height 272
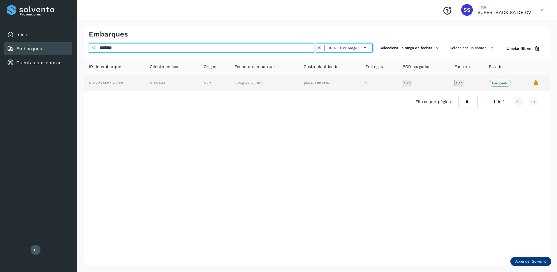
type input "********"
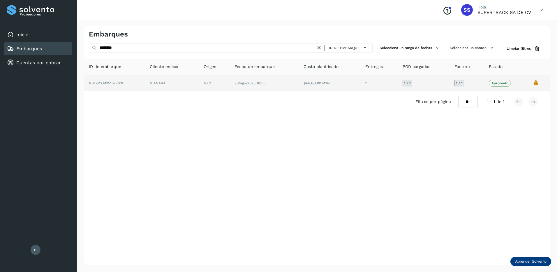
click at [224, 85] on td "MXC" at bounding box center [214, 83] width 31 height 16
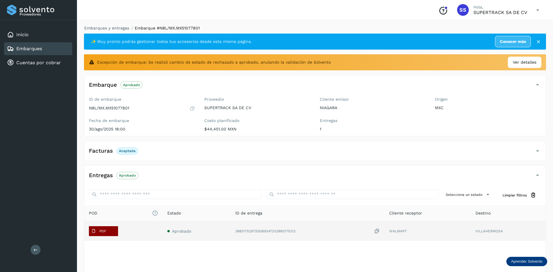
click at [112, 233] on button "PDF" at bounding box center [103, 231] width 29 height 10
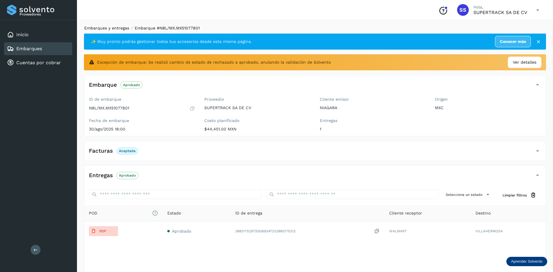
click at [115, 30] on link "Embarques y entregas" at bounding box center [106, 28] width 45 height 5
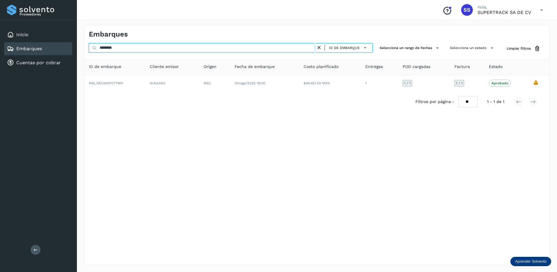
drag, startPoint x: 129, startPoint y: 45, endPoint x: 74, endPoint y: 45, distance: 54.8
click at [74, 45] on div "Proveedores Inicio Embarques Cuentas por cobrar Salir Conoce nuestros beneficio…" at bounding box center [278, 136] width 557 height 272
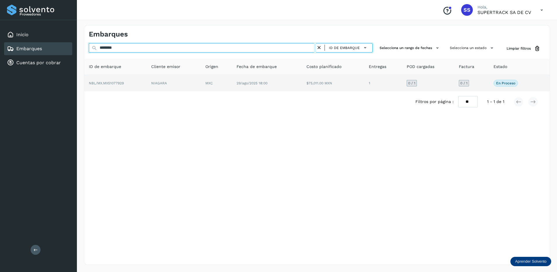
type input "********"
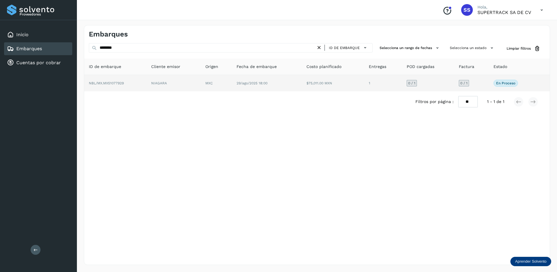
click at [197, 88] on td "NIAGARA" at bounding box center [174, 83] width 54 height 16
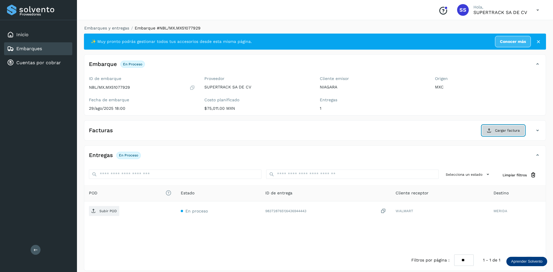
click at [498, 126] on button "Cargar factura" at bounding box center [503, 130] width 43 height 10
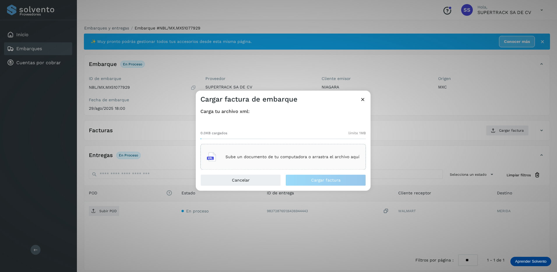
click at [307, 152] on div "Sube un documento de tu computadora o arrastra el archivo aquí" at bounding box center [283, 157] width 153 height 16
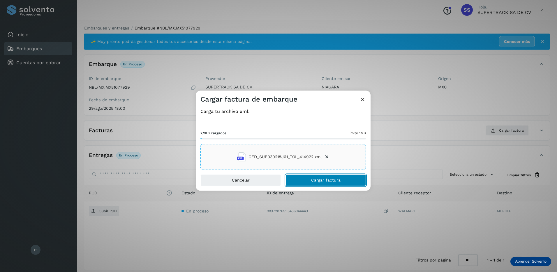
click at [325, 177] on button "Cargar factura" at bounding box center [326, 180] width 80 height 12
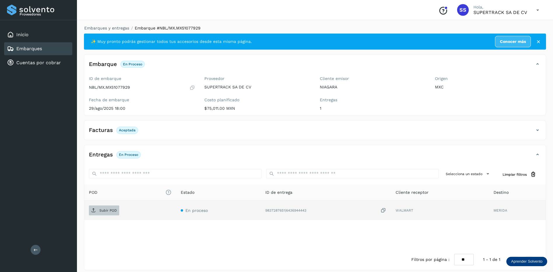
click at [112, 212] on span "Subir POD" at bounding box center [104, 209] width 30 height 9
click at [122, 25] on li "Embarques y entregas" at bounding box center [104, 28] width 49 height 6
drag, startPoint x: 121, startPoint y: 27, endPoint x: 123, endPoint y: 23, distance: 4.3
click at [121, 27] on link "Embarques y entregas" at bounding box center [106, 28] width 45 height 5
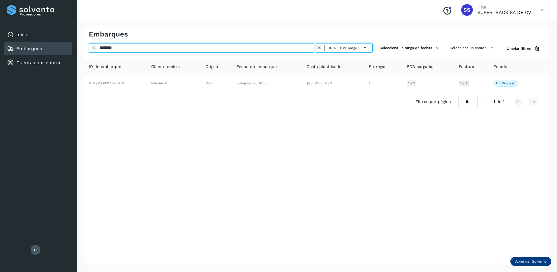
drag, startPoint x: 125, startPoint y: 46, endPoint x: 43, endPoint y: 41, distance: 82.0
click at [43, 41] on div "Proveedores Inicio Embarques Cuentas por cobrar Salir Conoce nuestros beneficio…" at bounding box center [278, 136] width 557 height 272
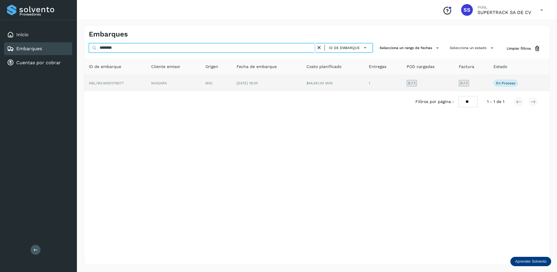
type input "********"
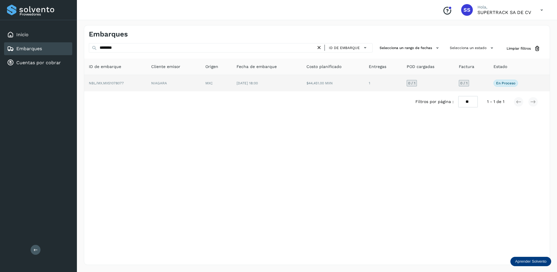
click at [203, 83] on td "MXC" at bounding box center [216, 83] width 31 height 16
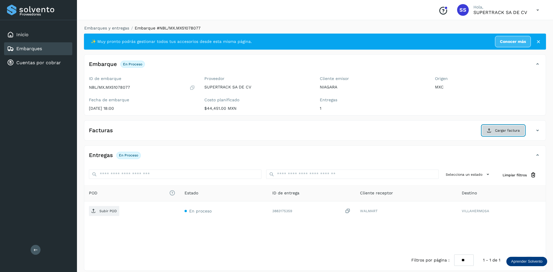
click at [504, 131] on span "Cargar factura" at bounding box center [507, 130] width 25 height 5
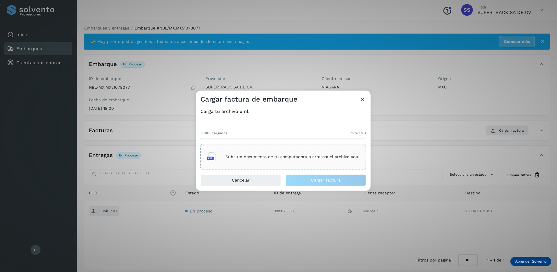
click at [317, 158] on p "Sube un documento de tu computadora o arrastra el archivo aquí" at bounding box center [293, 156] width 134 height 5
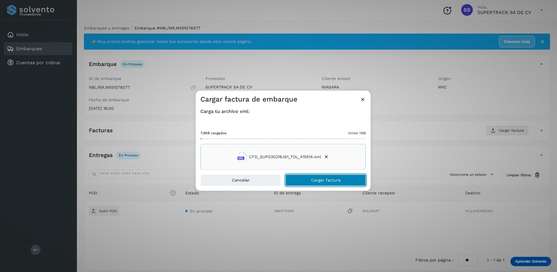
click at [324, 178] on span "Cargar factura" at bounding box center [325, 180] width 29 height 4
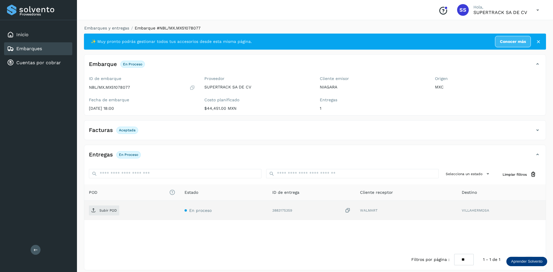
click at [107, 205] on td "Subir POD" at bounding box center [132, 209] width 96 height 19
click at [112, 208] on p "Subir POD" at bounding box center [107, 210] width 17 height 4
click at [99, 29] on link "Embarques y entregas" at bounding box center [106, 28] width 45 height 5
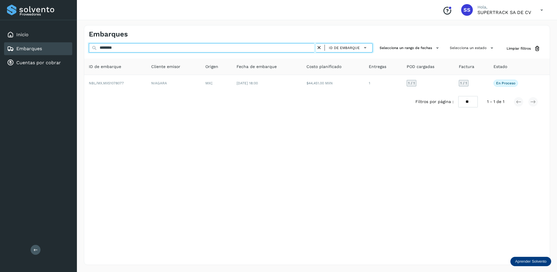
drag, startPoint x: 133, startPoint y: 48, endPoint x: 54, endPoint y: 46, distance: 78.7
click at [54, 46] on div "Proveedores Inicio Embarques Cuentas por cobrar Salir Conoce nuestros beneficio…" at bounding box center [278, 136] width 557 height 272
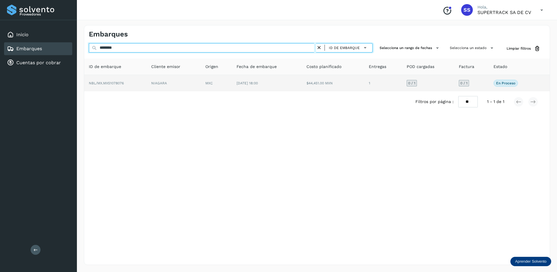
type input "********"
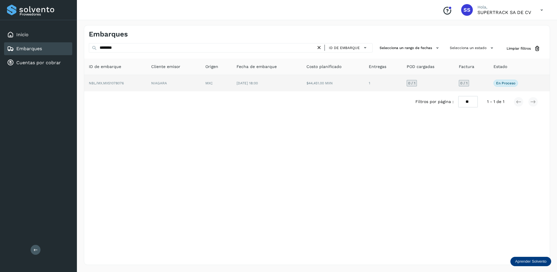
click at [135, 83] on td "NBL/MX.MX51078076" at bounding box center [115, 83] width 62 height 16
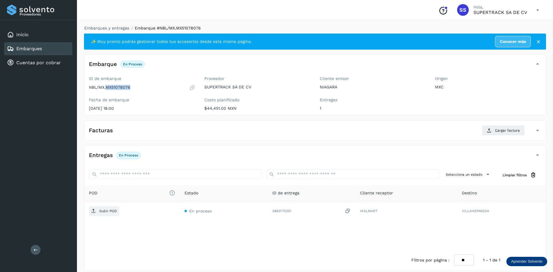
drag, startPoint x: 141, startPoint y: 87, endPoint x: 107, endPoint y: 89, distance: 34.2
click at [107, 89] on div "NBL/MX.MX51078076" at bounding box center [142, 88] width 106 height 6
copy p "MX51078076"
click at [484, 130] on button "Cargar factura" at bounding box center [503, 130] width 43 height 10
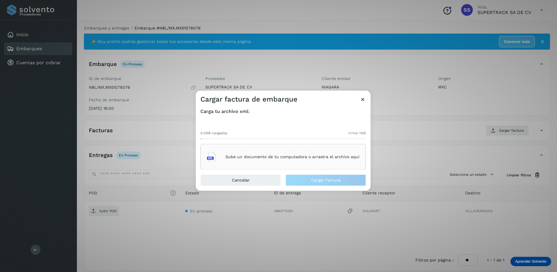
click at [269, 156] on p "Sube un documento de tu computadora o arrastra el archivo aquí" at bounding box center [293, 156] width 134 height 5
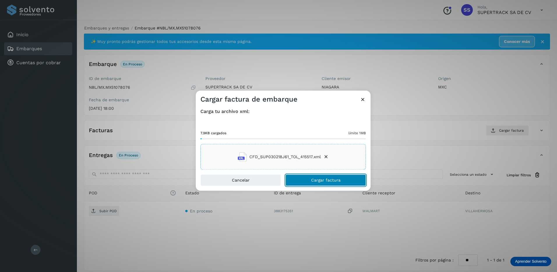
click at [330, 178] on span "Cargar factura" at bounding box center [325, 180] width 29 height 4
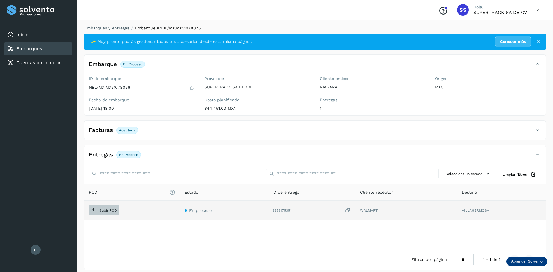
click at [115, 214] on span "Subir POD" at bounding box center [104, 209] width 30 height 9
click at [110, 29] on link "Embarques y entregas" at bounding box center [106, 28] width 45 height 5
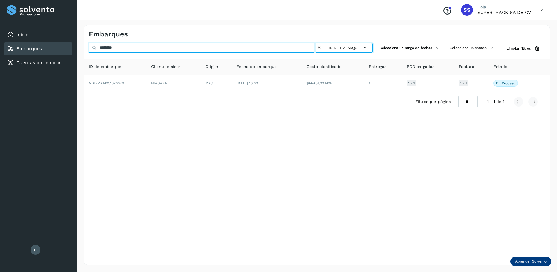
drag, startPoint x: 121, startPoint y: 48, endPoint x: 37, endPoint y: 51, distance: 84.0
click at [37, 51] on div "Proveedores Inicio Embarques Cuentas por cobrar Salir Conoce nuestros beneficio…" at bounding box center [278, 136] width 557 height 272
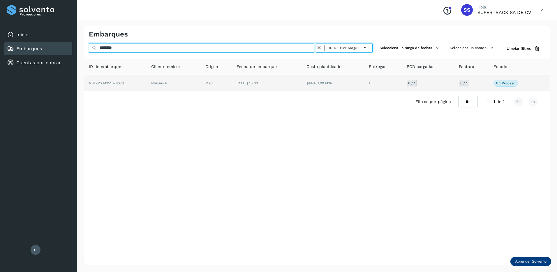
type input "********"
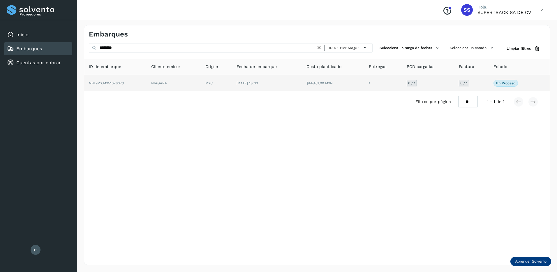
click at [149, 83] on td "NIAGARA" at bounding box center [174, 83] width 54 height 16
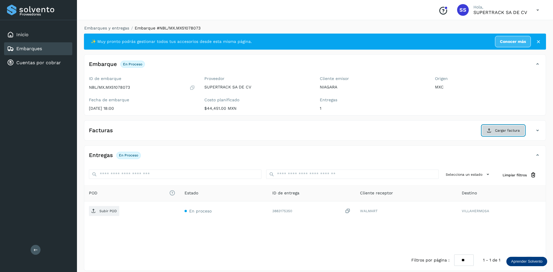
click at [494, 133] on button "Cargar factura" at bounding box center [503, 130] width 43 height 10
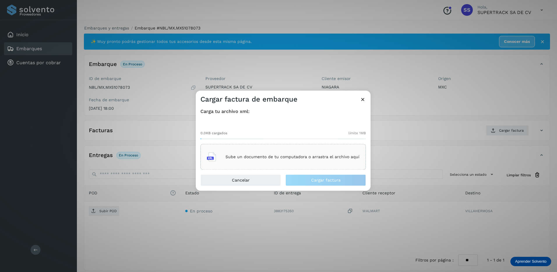
click at [306, 154] on div "Sube un documento de tu computadora o arrastra el archivo aquí" at bounding box center [283, 157] width 153 height 16
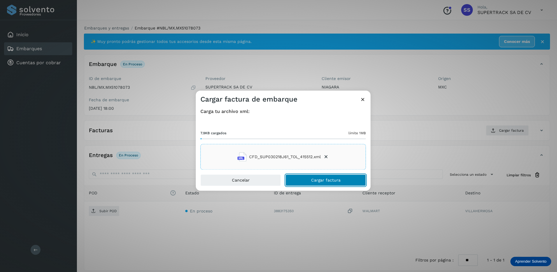
click at [333, 182] on span "Cargar factura" at bounding box center [325, 180] width 29 height 4
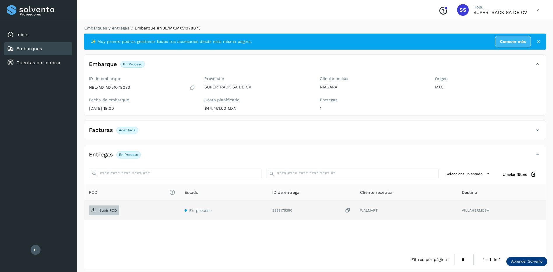
click at [108, 207] on span "Subir POD" at bounding box center [104, 209] width 30 height 9
click at [113, 27] on link "Embarques y entregas" at bounding box center [106, 28] width 45 height 5
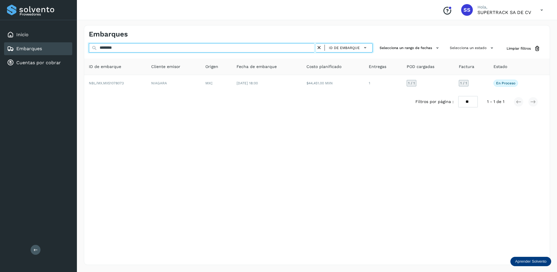
drag, startPoint x: 129, startPoint y: 48, endPoint x: 83, endPoint y: 51, distance: 46.7
click at [83, 51] on div "Embarques ******** ID de embarque Selecciona un rango de fechas Selecciona un e…" at bounding box center [317, 145] width 480 height 254
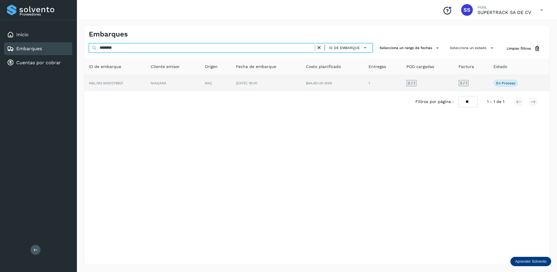
type input "********"
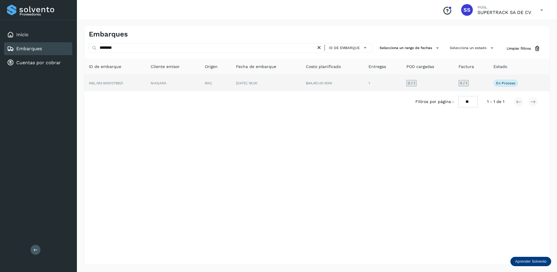
click at [226, 81] on td "MXC" at bounding box center [215, 83] width 31 height 16
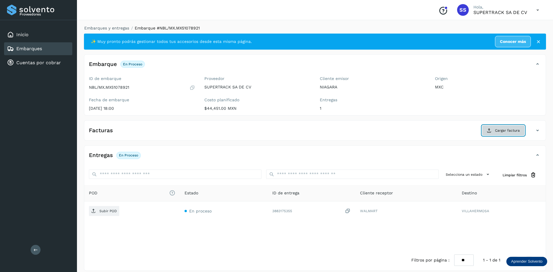
click at [488, 133] on button "Cargar factura" at bounding box center [503, 130] width 43 height 10
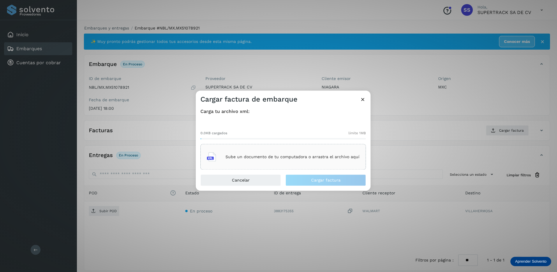
click at [326, 154] on div "Sube un documento de tu computadora o arrastra el archivo aquí" at bounding box center [283, 157] width 153 height 16
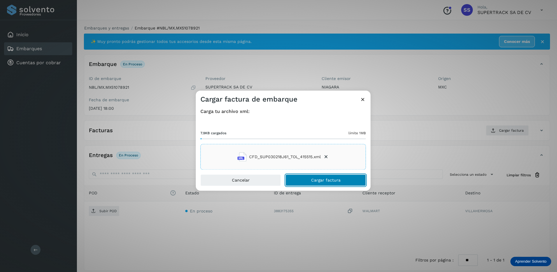
click at [319, 180] on span "Cargar factura" at bounding box center [325, 180] width 29 height 4
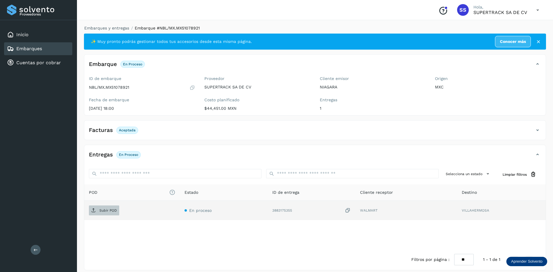
click at [107, 211] on p "Subir POD" at bounding box center [107, 210] width 17 height 4
click at [121, 29] on link "Embarques y entregas" at bounding box center [106, 28] width 45 height 5
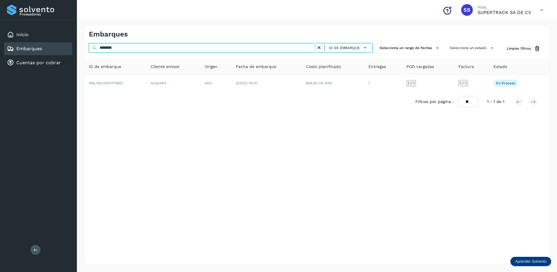
drag, startPoint x: 126, startPoint y: 45, endPoint x: 42, endPoint y: 45, distance: 83.9
click at [42, 45] on div "Proveedores Inicio Embarques Cuentas por cobrar Salir Conoce nuestros beneficio…" at bounding box center [278, 136] width 557 height 272
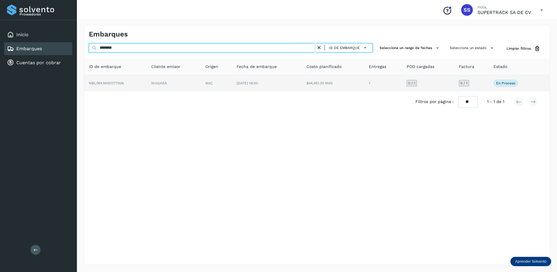
type input "********"
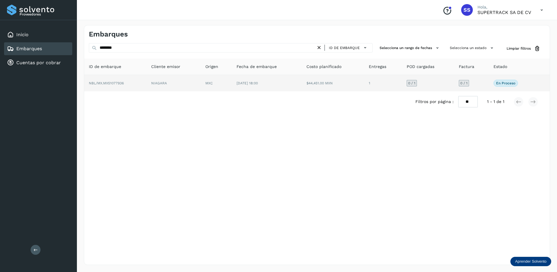
click at [124, 78] on td "NBL/MX.MX51077936" at bounding box center [115, 83] width 62 height 16
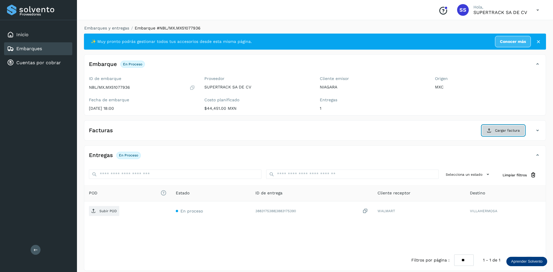
click at [499, 130] on span "Cargar factura" at bounding box center [507, 130] width 25 height 5
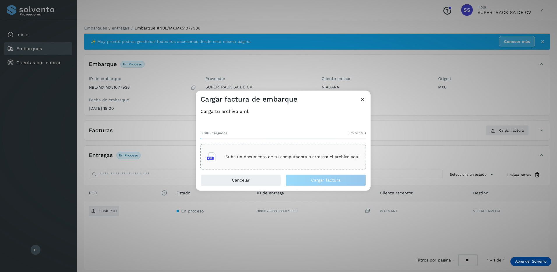
click at [267, 155] on p "Sube un documento de tu computadora o arrastra el archivo aquí" at bounding box center [293, 156] width 134 height 5
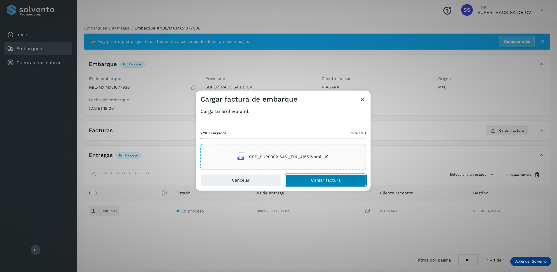
click at [323, 180] on span "Cargar factura" at bounding box center [325, 180] width 29 height 4
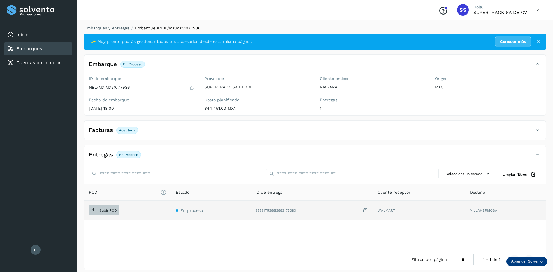
click at [112, 206] on span "Subir POD" at bounding box center [104, 209] width 30 height 9
click at [101, 29] on link "Embarques y entregas" at bounding box center [106, 28] width 45 height 5
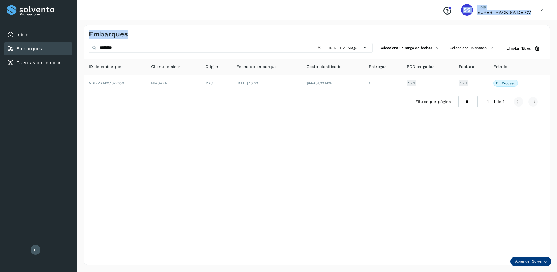
drag, startPoint x: 132, startPoint y: 54, endPoint x: 50, endPoint y: 41, distance: 83.1
click at [50, 41] on div "Proveedores Inicio Embarques Cuentas por cobrar Salir Conoce nuestros beneficio…" at bounding box center [278, 136] width 557 height 272
drag, startPoint x: 50, startPoint y: 41, endPoint x: 135, endPoint y: 52, distance: 85.6
click at [135, 52] on div "******** ID de embarque" at bounding box center [231, 48] width 284 height 11
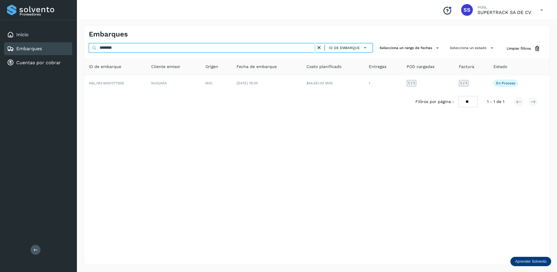
drag, startPoint x: 135, startPoint y: 50, endPoint x: 68, endPoint y: 47, distance: 67.1
click at [68, 47] on div "Proveedores Inicio Embarques Cuentas por cobrar Salir Conoce nuestros beneficio…" at bounding box center [278, 136] width 557 height 272
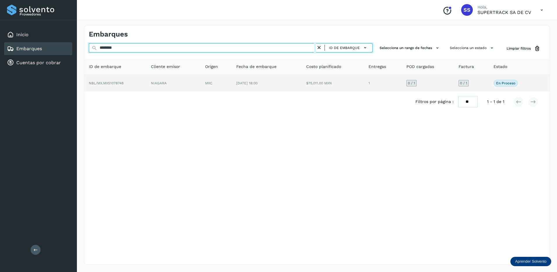
type input "********"
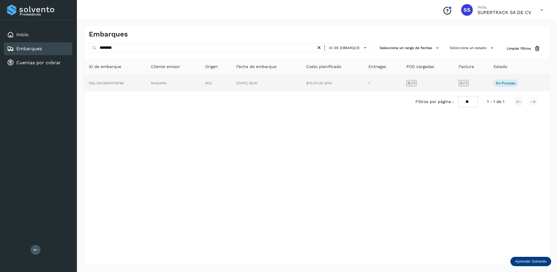
click at [190, 86] on td "NIAGARA" at bounding box center [173, 83] width 54 height 16
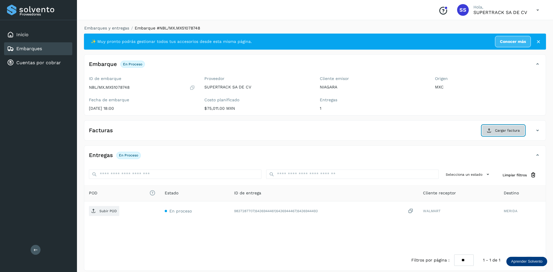
click at [496, 130] on span "Cargar factura" at bounding box center [507, 130] width 25 height 5
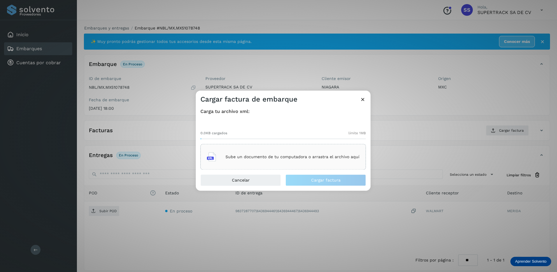
click at [252, 155] on p "Sube un documento de tu computadora o arrastra el archivo aquí" at bounding box center [293, 156] width 134 height 5
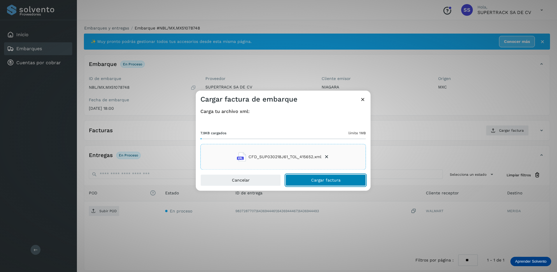
click at [323, 180] on span "Cargar factura" at bounding box center [325, 180] width 29 height 4
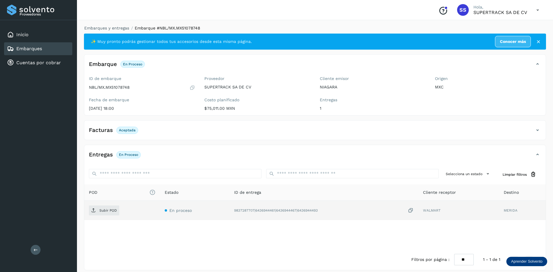
click at [111, 204] on td "Subir POD" at bounding box center [122, 209] width 76 height 19
click at [111, 209] on p "Subir POD" at bounding box center [107, 210] width 17 height 4
click at [117, 26] on link "Embarques y entregas" at bounding box center [106, 28] width 45 height 5
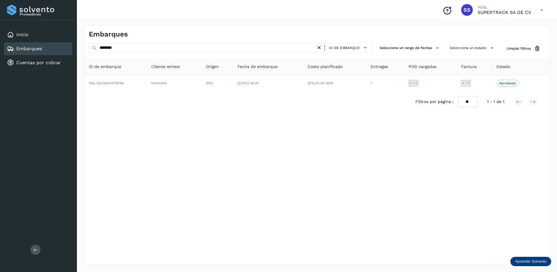
click at [323, 51] on div "ID de embarque" at bounding box center [344, 47] width 57 height 9
click at [322, 49] on icon at bounding box center [319, 48] width 6 height 6
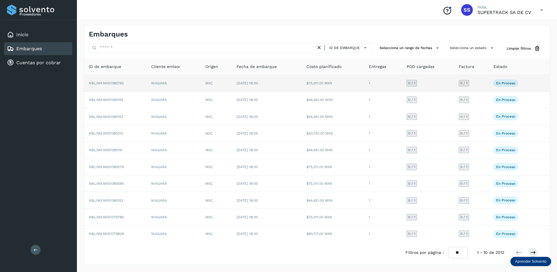
click at [193, 86] on td "NIAGARA" at bounding box center [174, 83] width 54 height 17
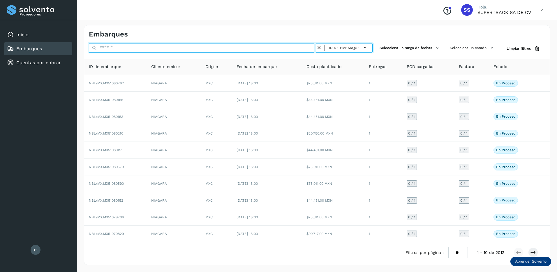
click at [273, 52] on input "text" at bounding box center [202, 47] width 227 height 9
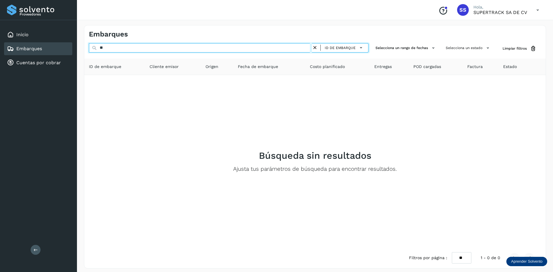
type input "*"
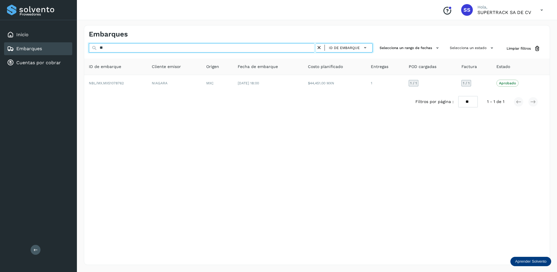
type input "*"
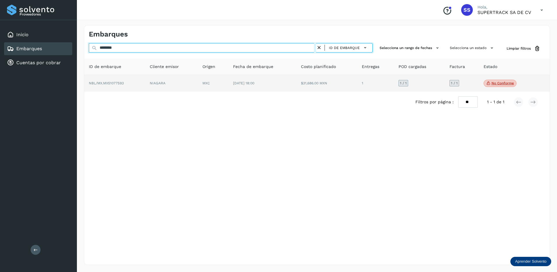
type input "********"
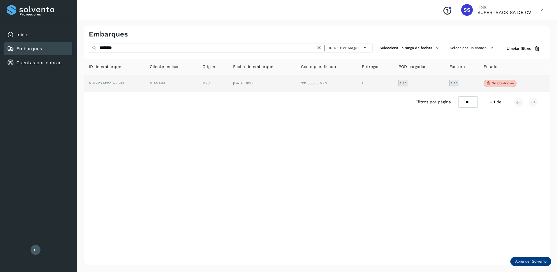
click at [291, 81] on td "[DATE] 18:00" at bounding box center [262, 83] width 68 height 17
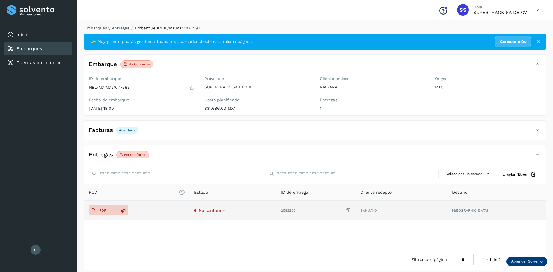
click at [217, 211] on span "No conforme" at bounding box center [212, 210] width 26 height 5
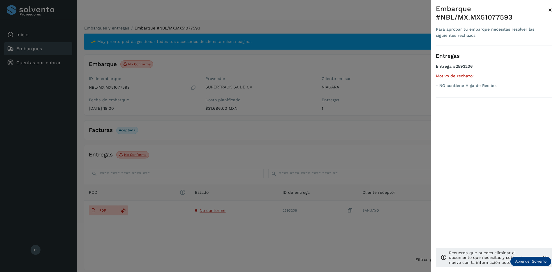
drag, startPoint x: 223, startPoint y: 120, endPoint x: 206, endPoint y: 85, distance: 39.0
click at [223, 119] on div at bounding box center [278, 136] width 557 height 272
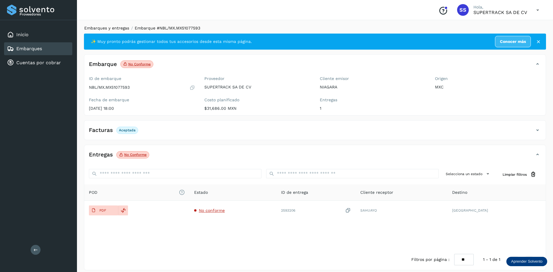
click at [113, 27] on link "Embarques y entregas" at bounding box center [106, 28] width 45 height 5
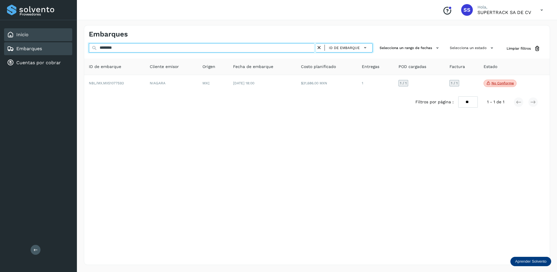
drag, startPoint x: 91, startPoint y: 40, endPoint x: 68, endPoint y: 38, distance: 23.1
click at [79, 40] on div "Embarques ******** ID de embarque Selecciona un rango de fechas Selecciona un e…" at bounding box center [317, 145] width 480 height 254
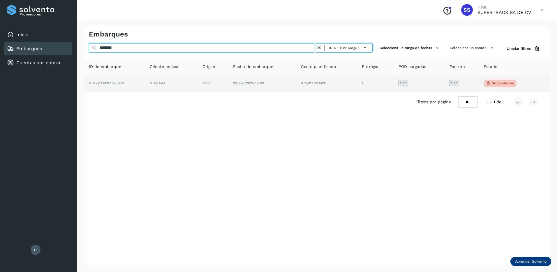
type input "********"
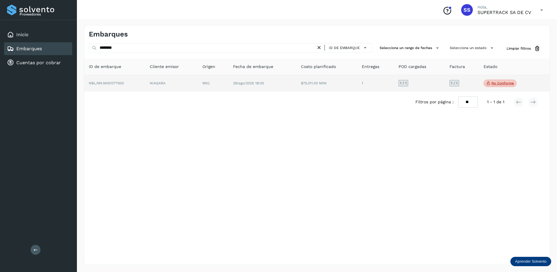
click at [163, 82] on td "NIAGARA" at bounding box center [171, 83] width 53 height 17
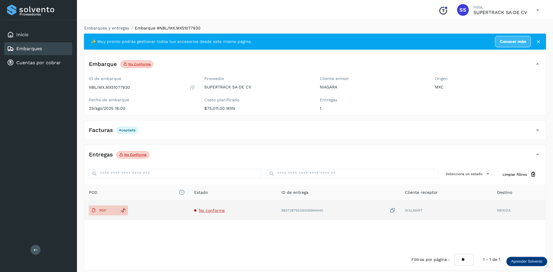
click at [214, 210] on span "No conforme" at bounding box center [212, 210] width 26 height 5
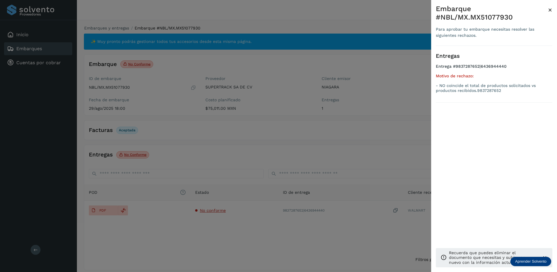
click at [151, 210] on div at bounding box center [278, 136] width 557 height 272
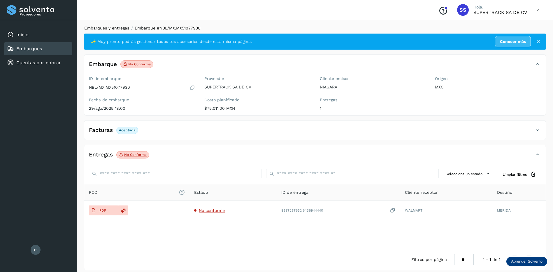
click at [115, 27] on link "Embarques y entregas" at bounding box center [106, 28] width 45 height 5
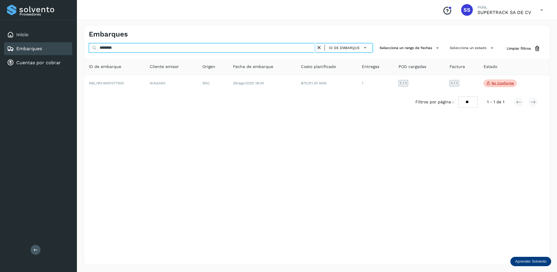
drag, startPoint x: 133, startPoint y: 48, endPoint x: 58, endPoint y: 44, distance: 75.0
click at [53, 48] on div "Proveedores Inicio Embarques Cuentas por cobrar Salir Conoce nuestros beneficio…" at bounding box center [278, 136] width 557 height 272
type input "********"
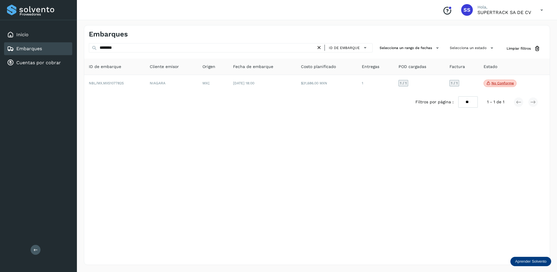
click at [268, 92] on div "Filtros por página : ** ** ** 1 - 1 de 1" at bounding box center [317, 102] width 466 height 21
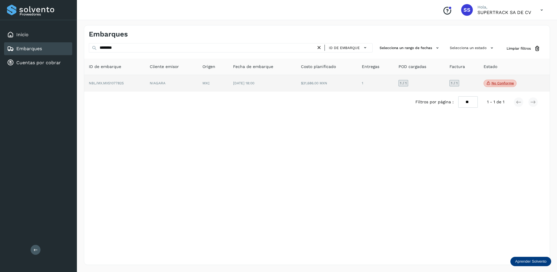
click at [263, 88] on td "[DATE] 18:00" at bounding box center [262, 83] width 68 height 17
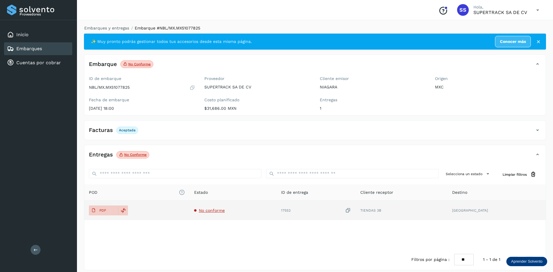
click at [224, 211] on span "No conforme" at bounding box center [212, 210] width 26 height 5
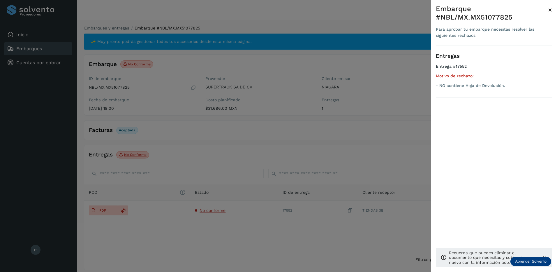
click at [225, 209] on div at bounding box center [278, 136] width 557 height 272
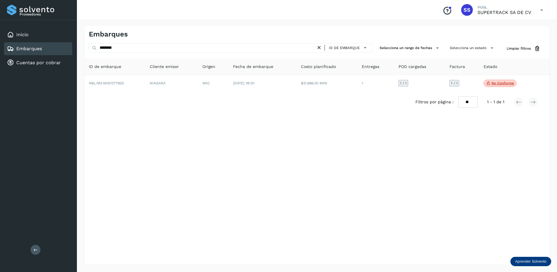
drag, startPoint x: 137, startPoint y: 52, endPoint x: 88, endPoint y: 50, distance: 48.4
click at [88, 50] on div "******** ID de embarque Selecciona un rango de fechas Selecciona un estado Limp…" at bounding box center [317, 48] width 466 height 11
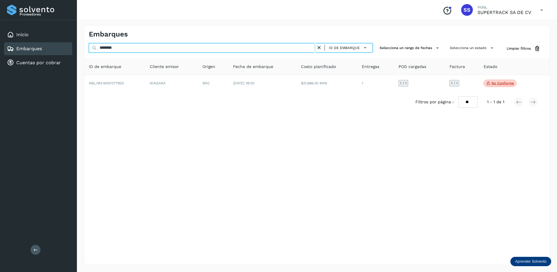
drag, startPoint x: 128, startPoint y: 48, endPoint x: 0, endPoint y: 45, distance: 128.0
click at [0, 47] on html "Proveedores Inicio Embarques Cuentas por cobrar Salir Conoce nuestros beneficio…" at bounding box center [278, 136] width 557 height 272
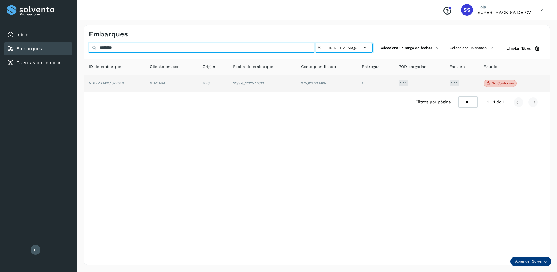
type input "********"
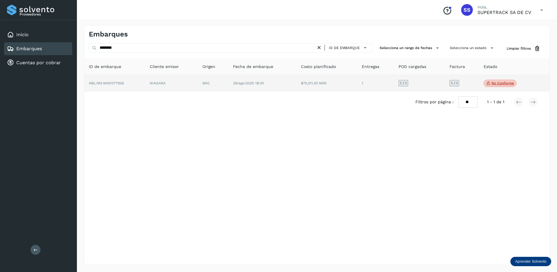
click at [167, 87] on td "NIAGARA" at bounding box center [171, 83] width 53 height 17
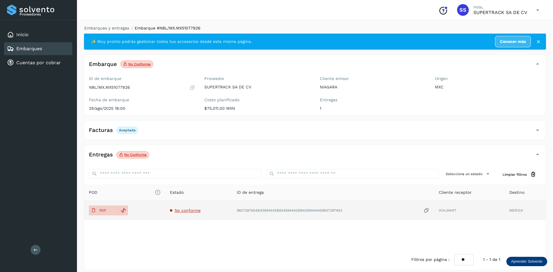
click at [186, 215] on td "No conforme" at bounding box center [198, 209] width 67 height 19
click at [189, 212] on span "No conforme" at bounding box center [188, 210] width 26 height 5
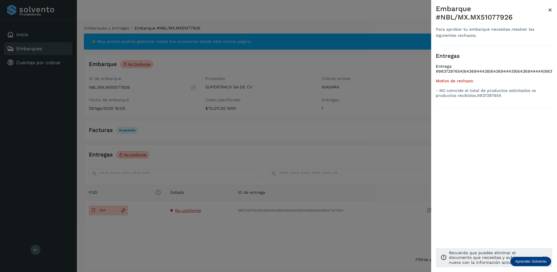
click at [180, 211] on div at bounding box center [278, 136] width 557 height 272
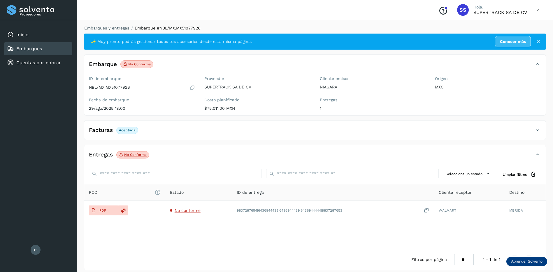
drag, startPoint x: 196, startPoint y: 207, endPoint x: 263, endPoint y: 186, distance: 70.1
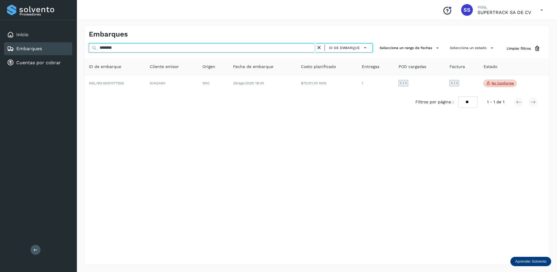
drag, startPoint x: 134, startPoint y: 49, endPoint x: 24, endPoint y: 46, distance: 109.6
click at [24, 49] on div "Proveedores Inicio Embarques Cuentas por cobrar Salir Conoce nuestros beneficio…" at bounding box center [278, 136] width 557 height 272
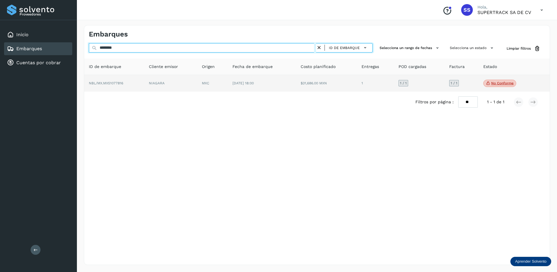
type input "********"
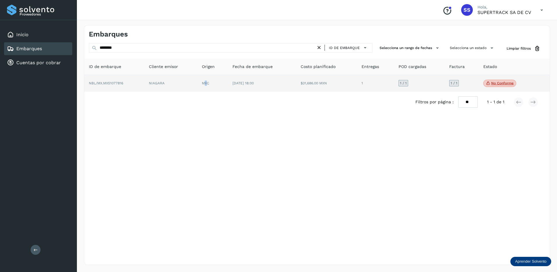
click at [207, 80] on td "MXC" at bounding box center [212, 83] width 31 height 17
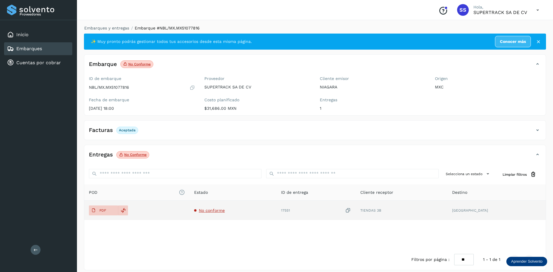
click at [219, 206] on td "No conforme" at bounding box center [232, 209] width 87 height 19
click at [221, 209] on span "No conforme" at bounding box center [212, 210] width 26 height 5
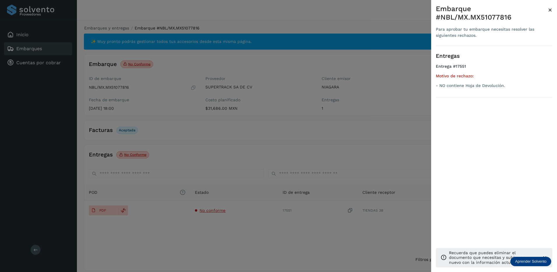
drag, startPoint x: 221, startPoint y: 210, endPoint x: 216, endPoint y: 202, distance: 9.5
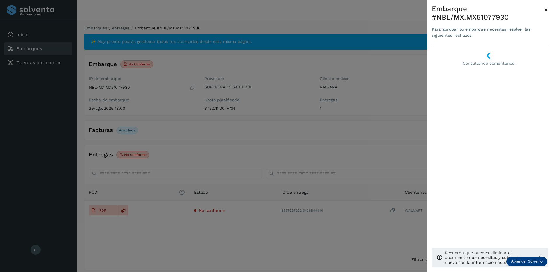
click at [162, 105] on div at bounding box center [276, 136] width 553 height 272
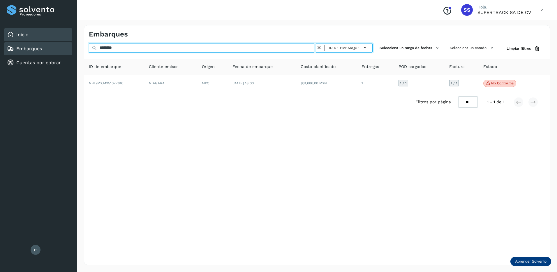
drag, startPoint x: 115, startPoint y: 45, endPoint x: 27, endPoint y: 38, distance: 88.9
click at [31, 41] on div "Proveedores Inicio Embarques Cuentas por cobrar Salir Conoce nuestros beneficio…" at bounding box center [278, 136] width 557 height 272
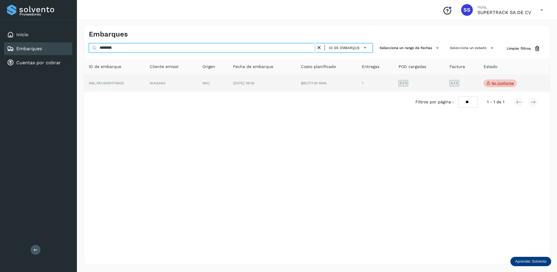
type input "********"
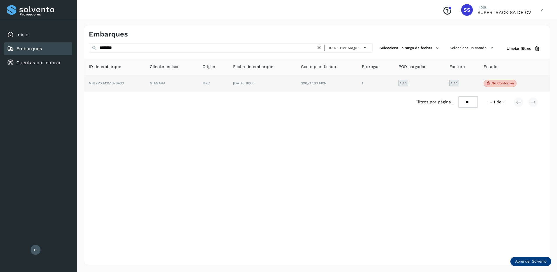
click at [229, 88] on td "[DATE] 18:00" at bounding box center [262, 83] width 68 height 17
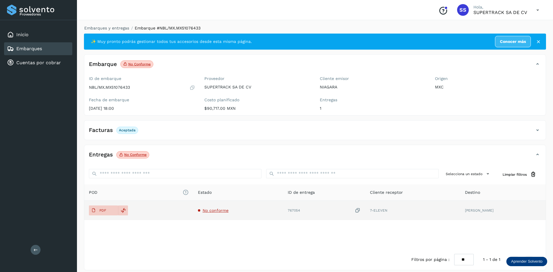
click at [214, 209] on span "No conforme" at bounding box center [216, 210] width 26 height 5
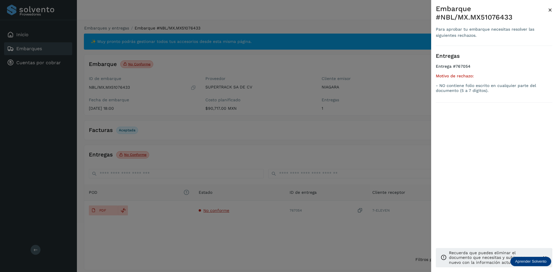
click at [209, 198] on div at bounding box center [278, 136] width 557 height 272
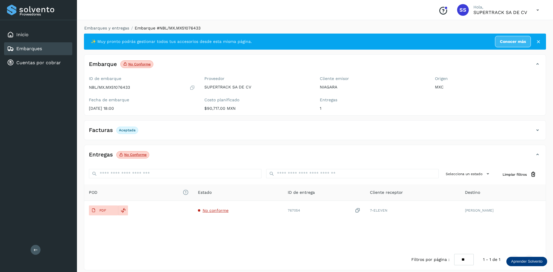
drag, startPoint x: 209, startPoint y: 198, endPoint x: 210, endPoint y: 195, distance: 3.0
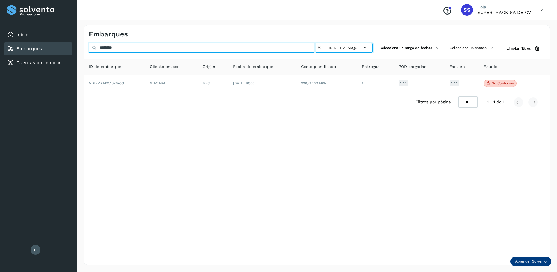
drag, startPoint x: 72, startPoint y: 55, endPoint x: 38, endPoint y: 55, distance: 33.8
click at [38, 55] on div "Proveedores Inicio Embarques Cuentas por cobrar Salir Conoce nuestros beneficio…" at bounding box center [278, 136] width 557 height 272
type input "*"
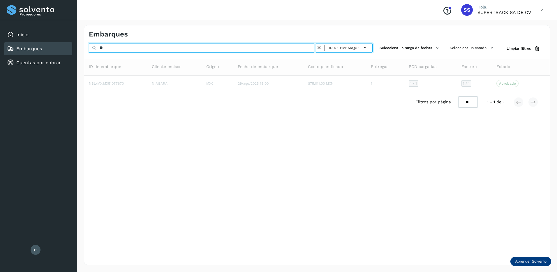
type input "*"
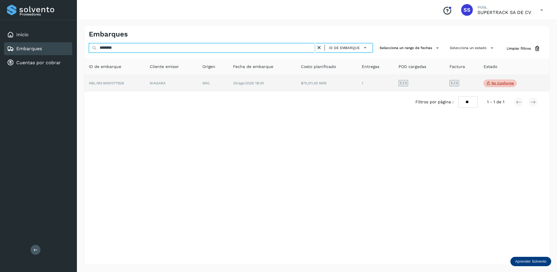
type input "********"
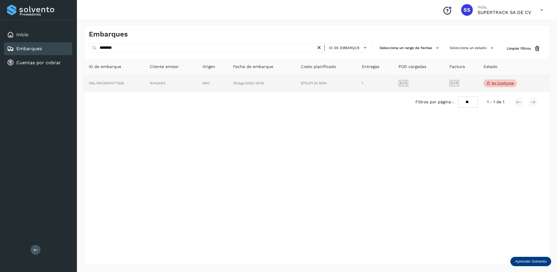
click at [231, 86] on td "30/ago/2025 18:00" at bounding box center [262, 83] width 68 height 17
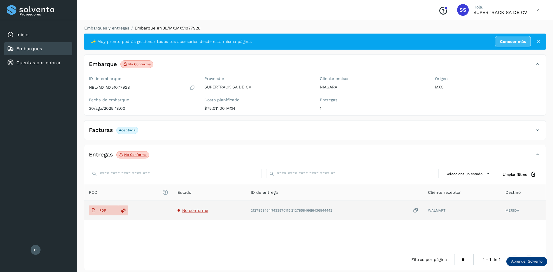
click at [190, 212] on span "No conforme" at bounding box center [195, 210] width 26 height 5
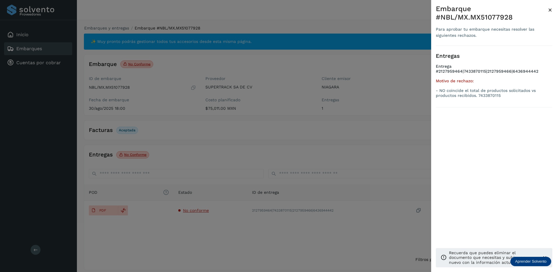
click at [275, 168] on div at bounding box center [278, 136] width 557 height 272
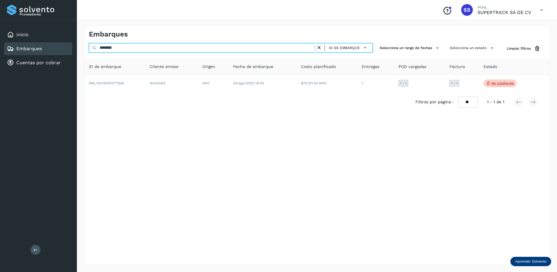
drag, startPoint x: 39, startPoint y: 48, endPoint x: 25, endPoint y: 48, distance: 14.3
click at [25, 48] on div "Proveedores Inicio Embarques Cuentas por cobrar Salir Conoce nuestros beneficio…" at bounding box center [278, 136] width 557 height 272
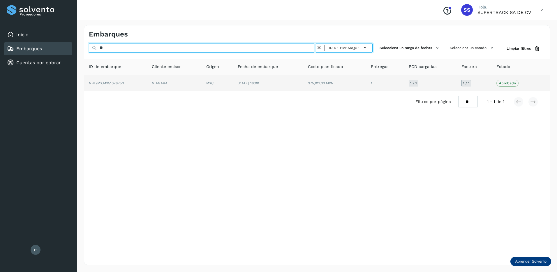
type input "*"
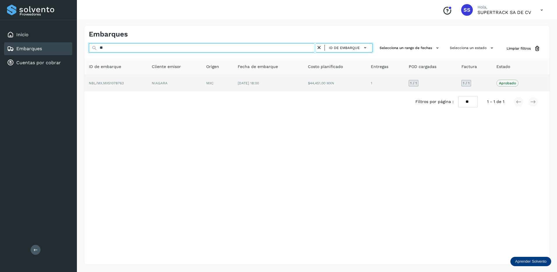
type input "*"
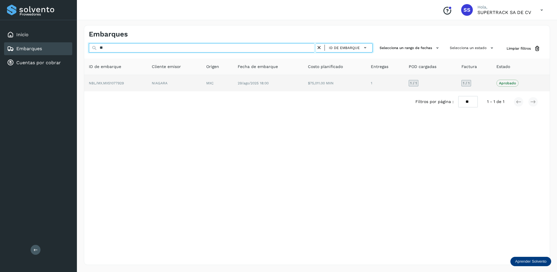
type input "*"
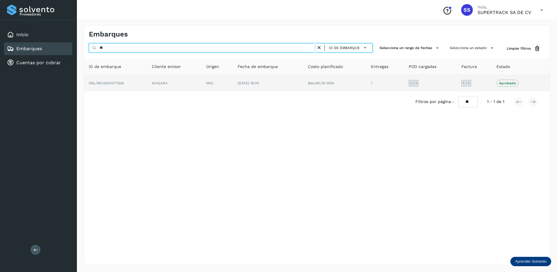
type input "*"
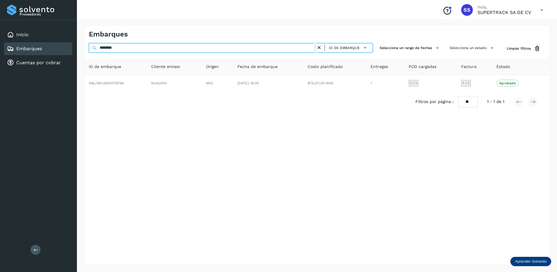
type input "********"
